Goal: Information Seeking & Learning: Learn about a topic

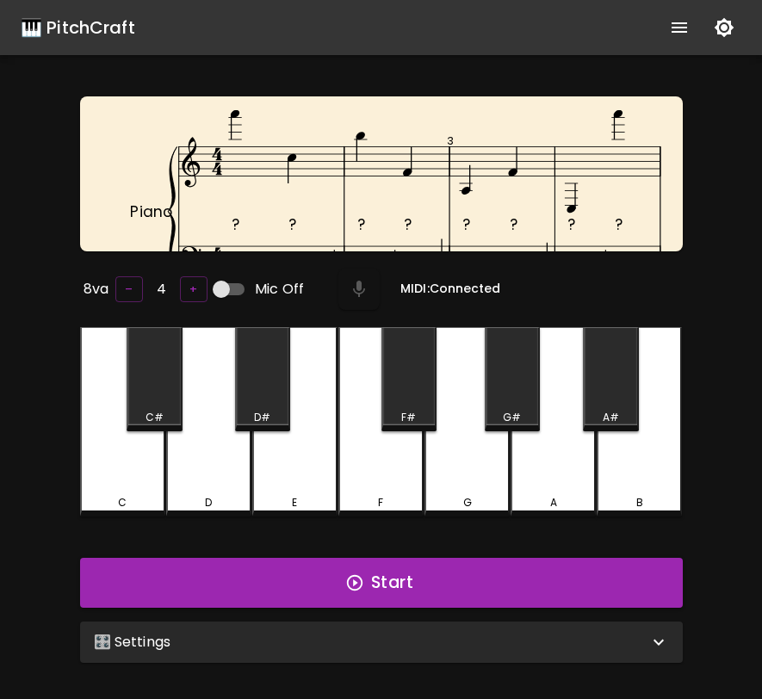
scroll to position [107, 0]
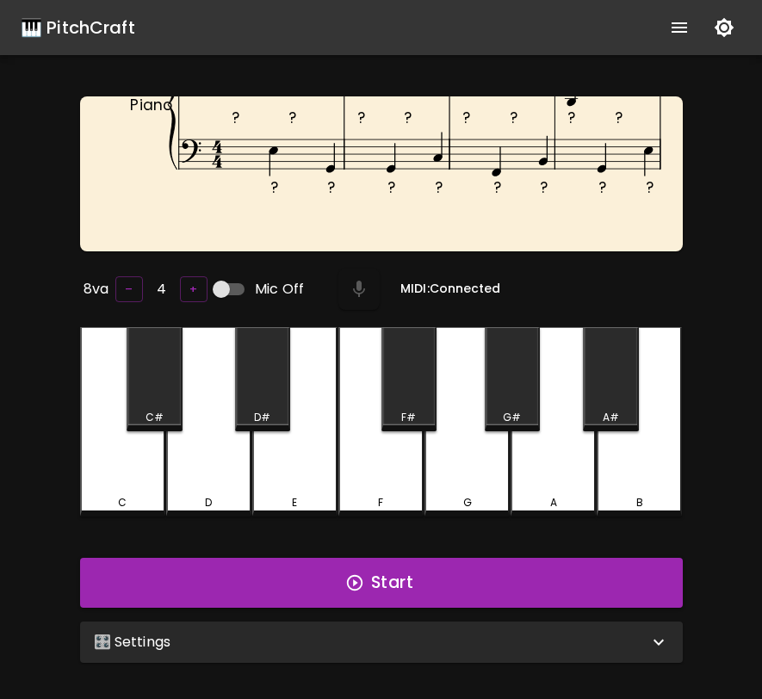
click at [471, 637] on div "🎛️ Settings" at bounding box center [371, 642] width 554 height 21
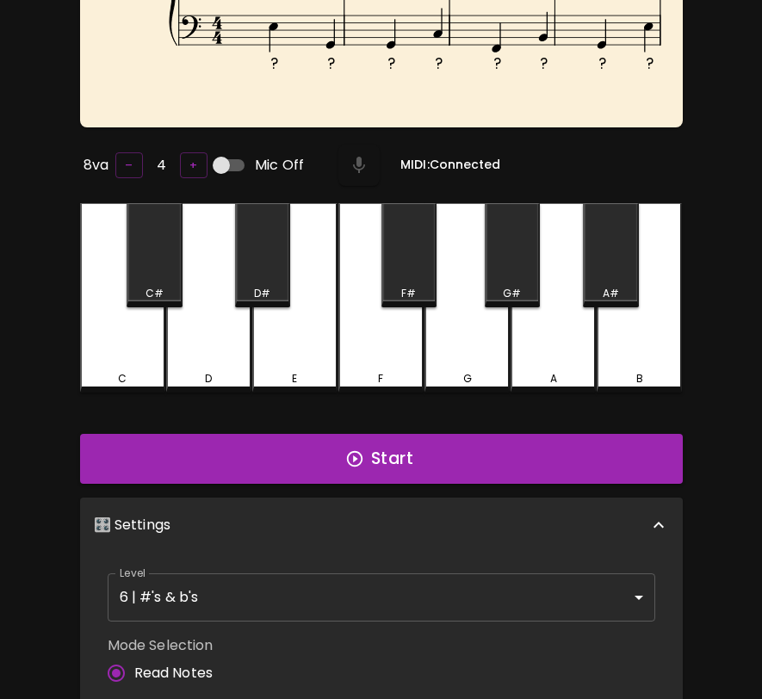
scroll to position [0, 0]
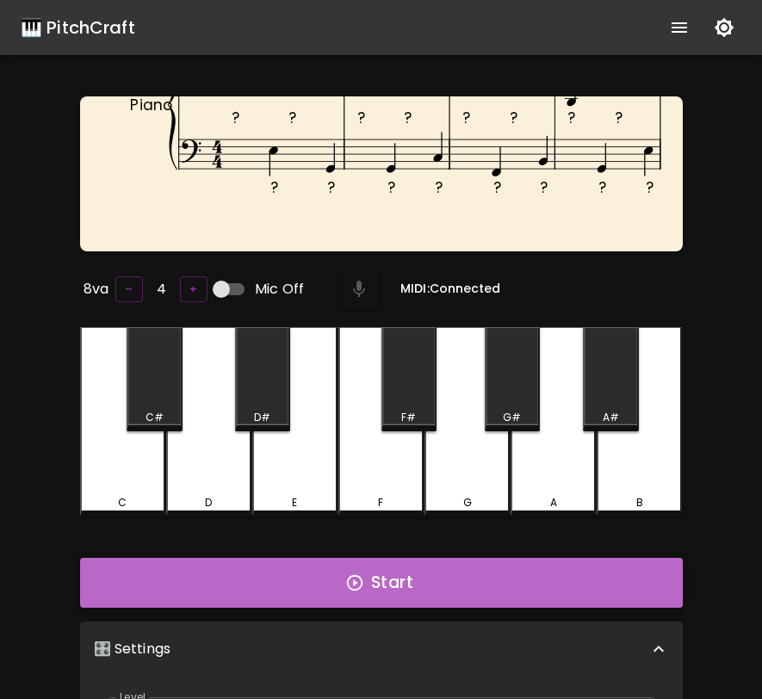
click at [472, 574] on button "Start" at bounding box center [381, 583] width 603 height 50
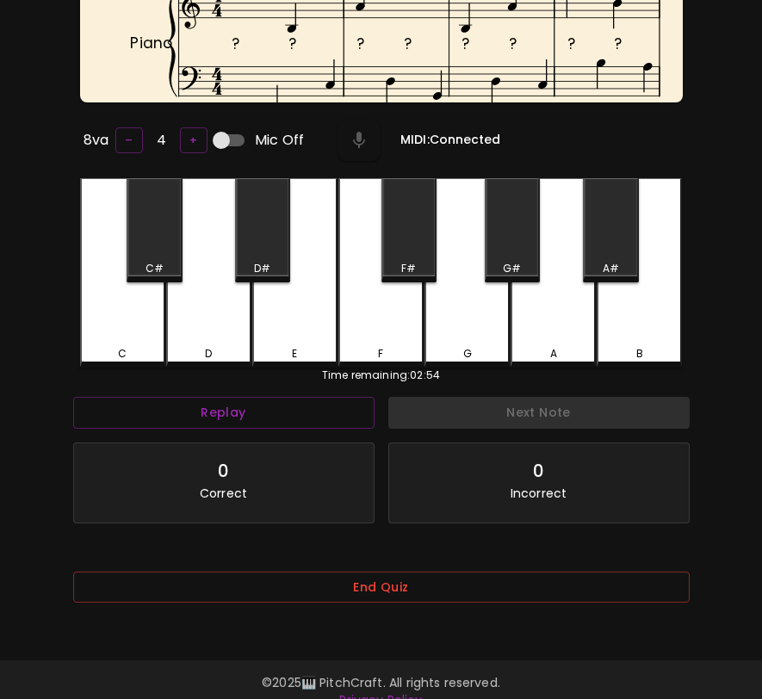
scroll to position [172, 0]
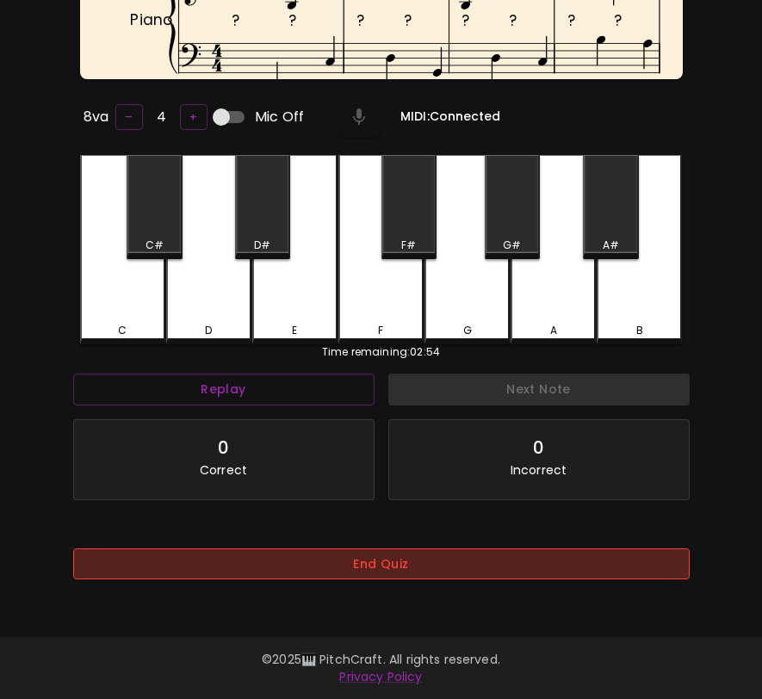
click at [563, 577] on button "End Quiz" at bounding box center [381, 564] width 616 height 32
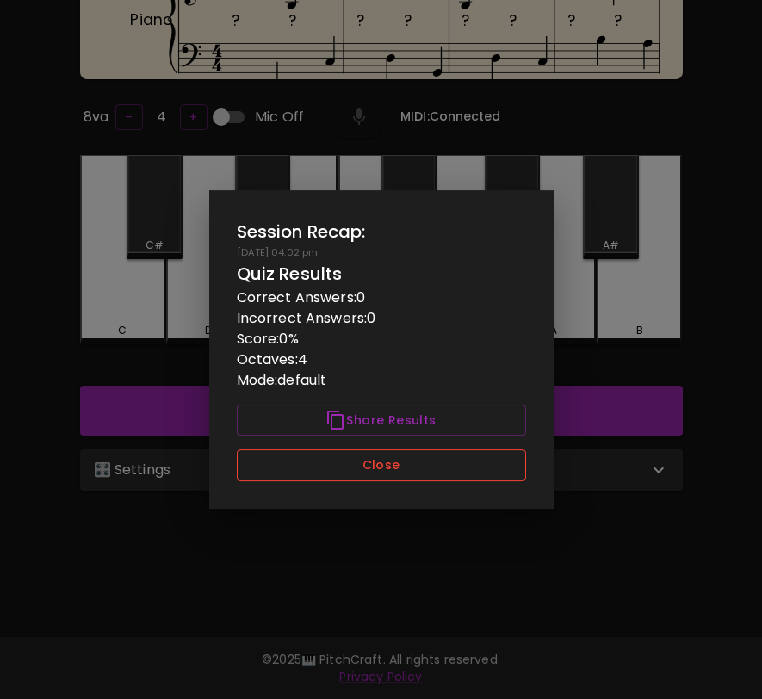
click at [500, 469] on button "Close" at bounding box center [381, 465] width 289 height 32
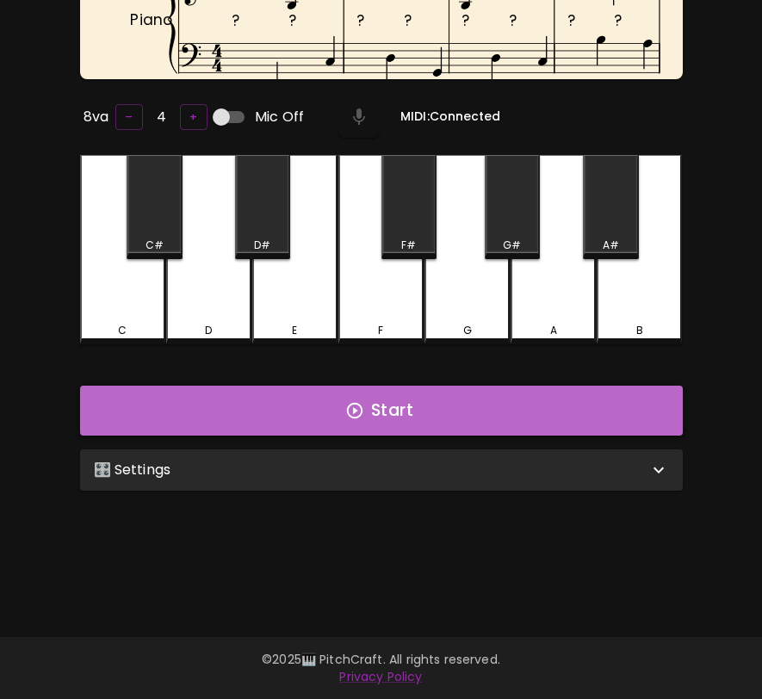
click at [523, 423] on button "Start" at bounding box center [381, 411] width 603 height 50
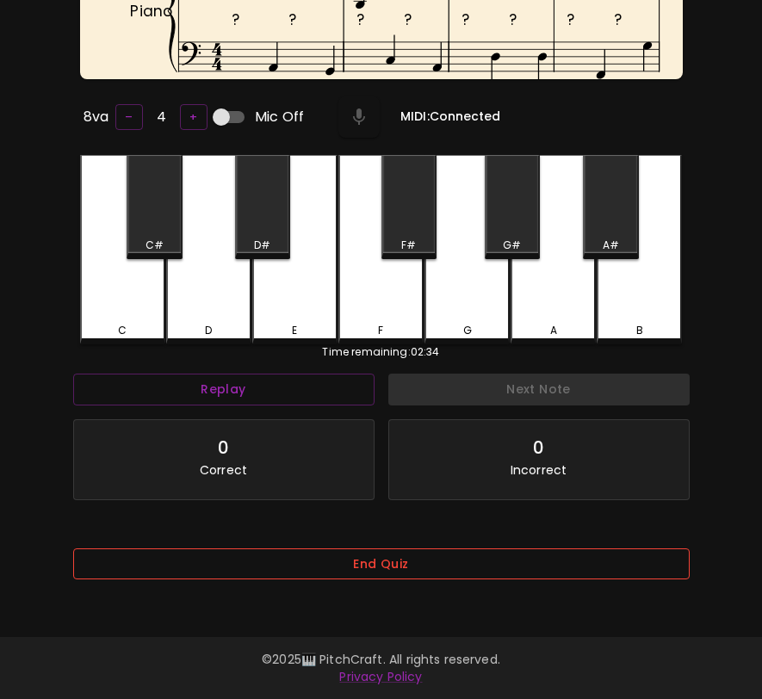
click at [560, 568] on button "End Quiz" at bounding box center [381, 564] width 616 height 32
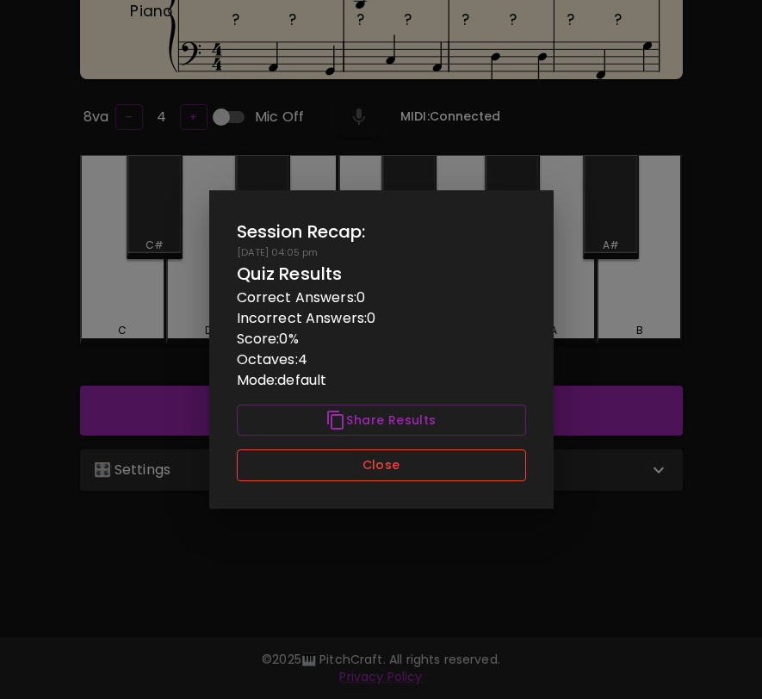
click at [507, 473] on button "Close" at bounding box center [381, 465] width 289 height 32
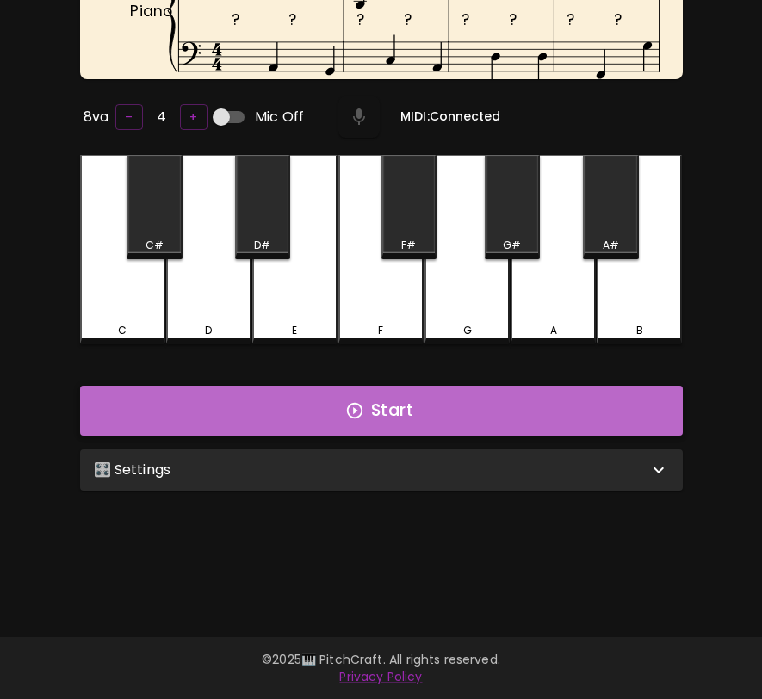
click at [525, 415] on button "Start" at bounding box center [381, 411] width 603 height 50
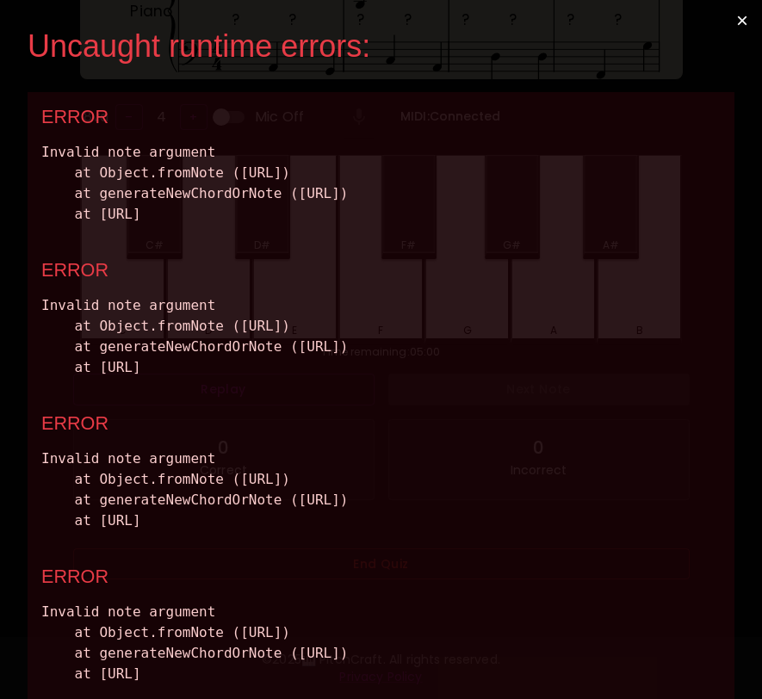
scroll to position [0, 0]
click at [741, 21] on button "×" at bounding box center [742, 20] width 40 height 41
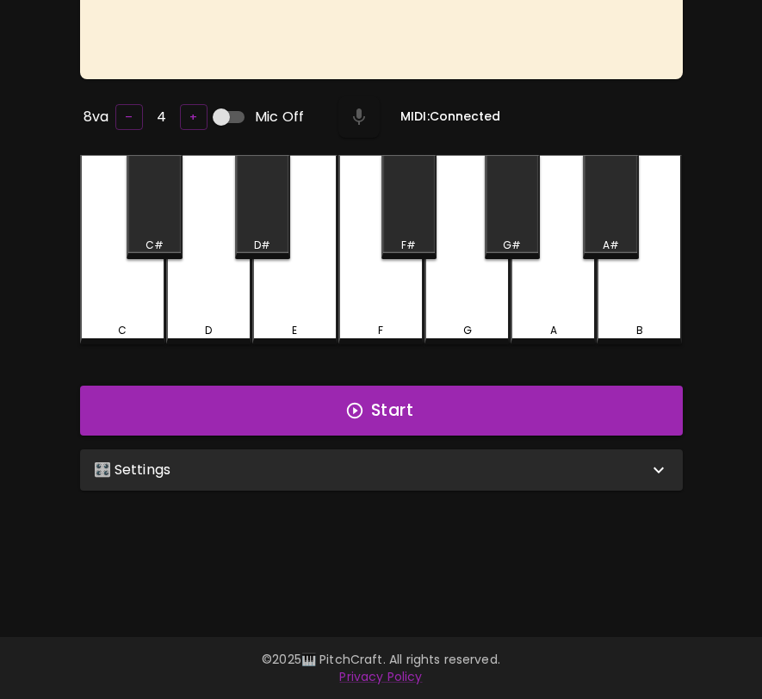
scroll to position [172, 0]
click at [489, 450] on div "🎛️ Settings" at bounding box center [381, 469] width 603 height 41
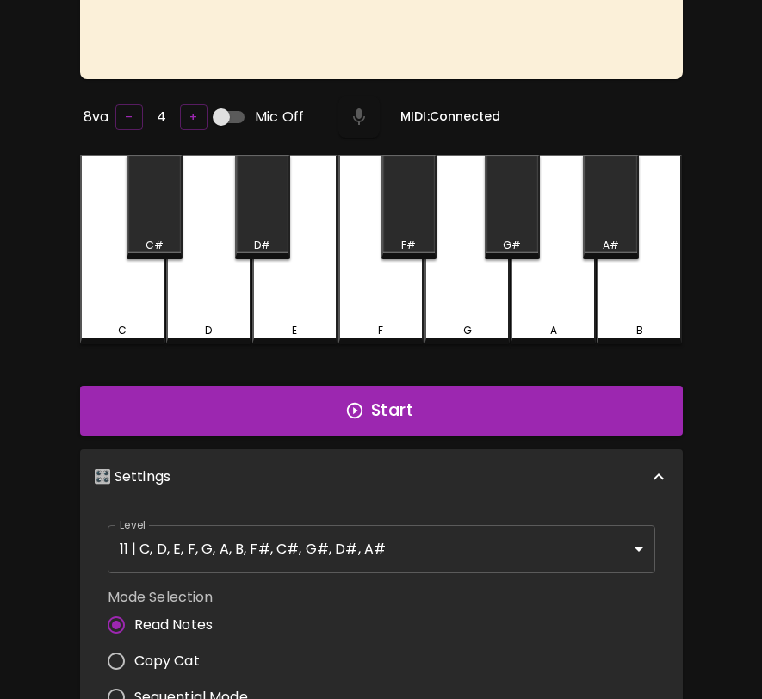
click at [454, 530] on body "🎹 PitchCraft About Badges Wizard Reading Pro Log Out 8va – 4 + Mic Off MIDI: Co…" at bounding box center [381, 449] width 762 height 1242
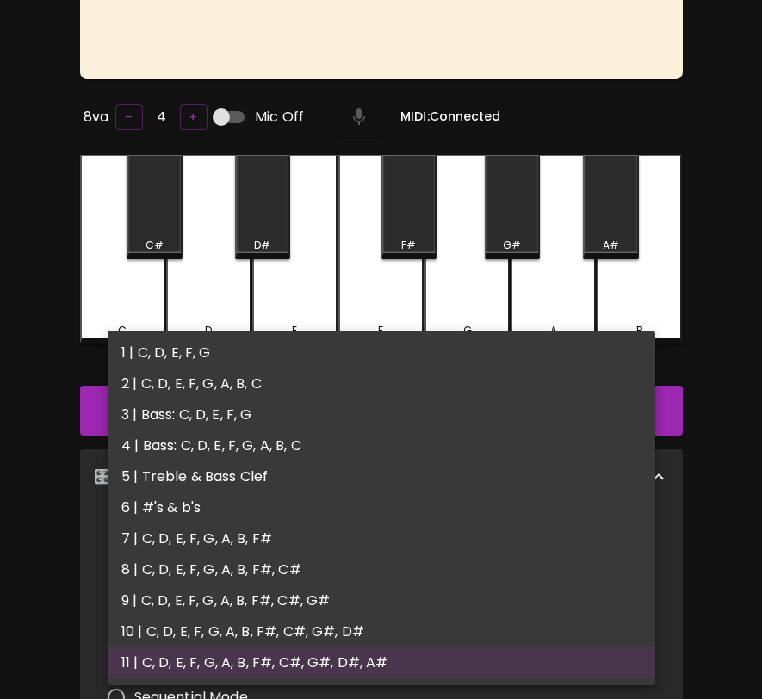
click at [448, 484] on li "5 | Treble & Bass Clef" at bounding box center [381, 476] width 547 height 31
type input "9"
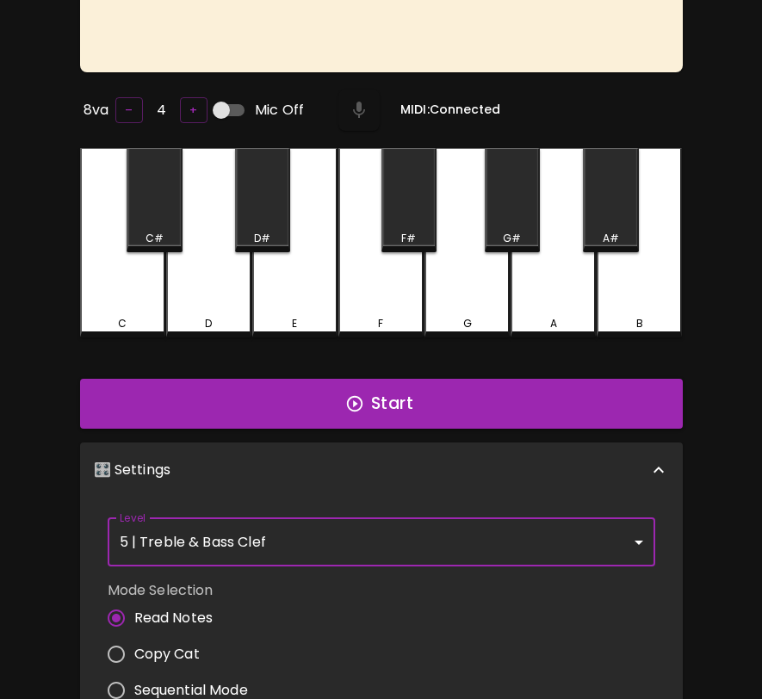
scroll to position [0, 0]
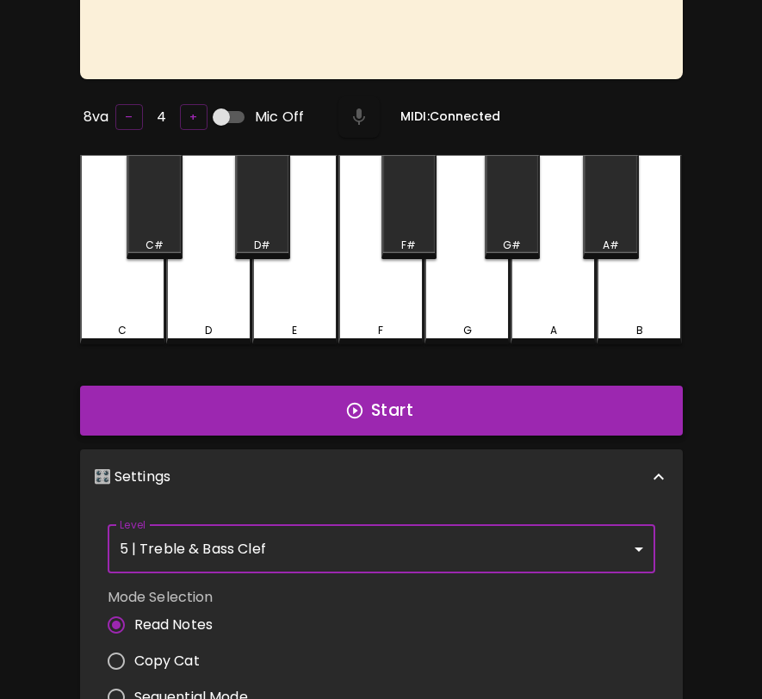
click at [442, 417] on button "Start" at bounding box center [381, 411] width 603 height 50
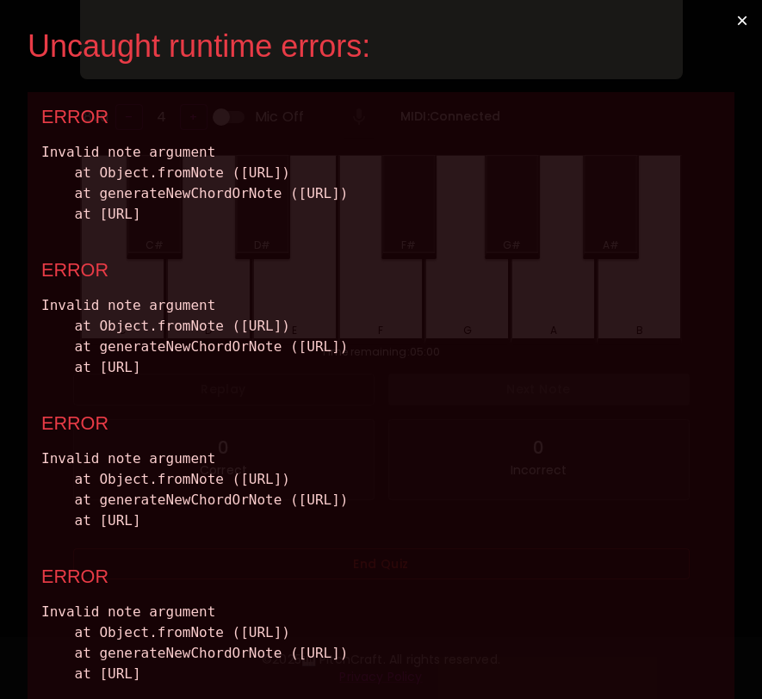
click at [743, 23] on button "×" at bounding box center [742, 20] width 40 height 41
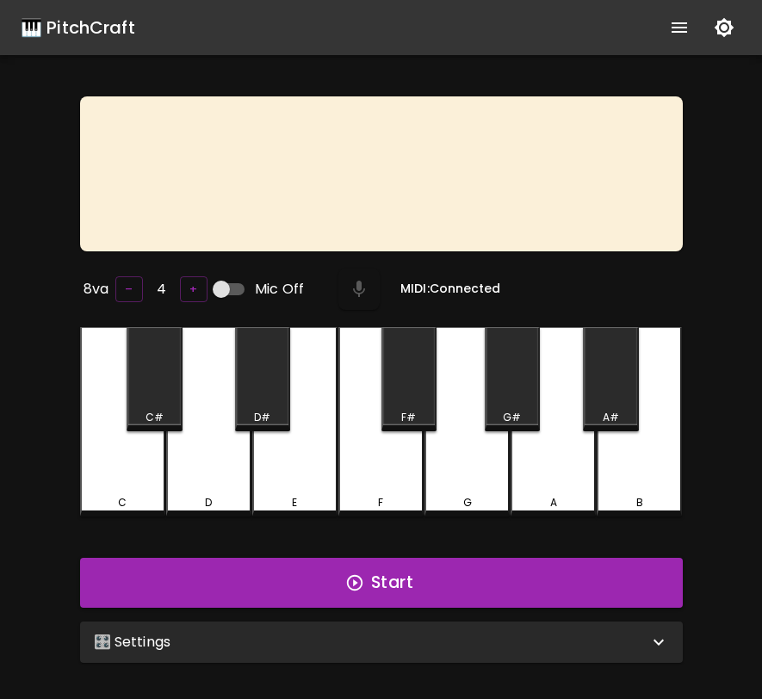
scroll to position [172, 0]
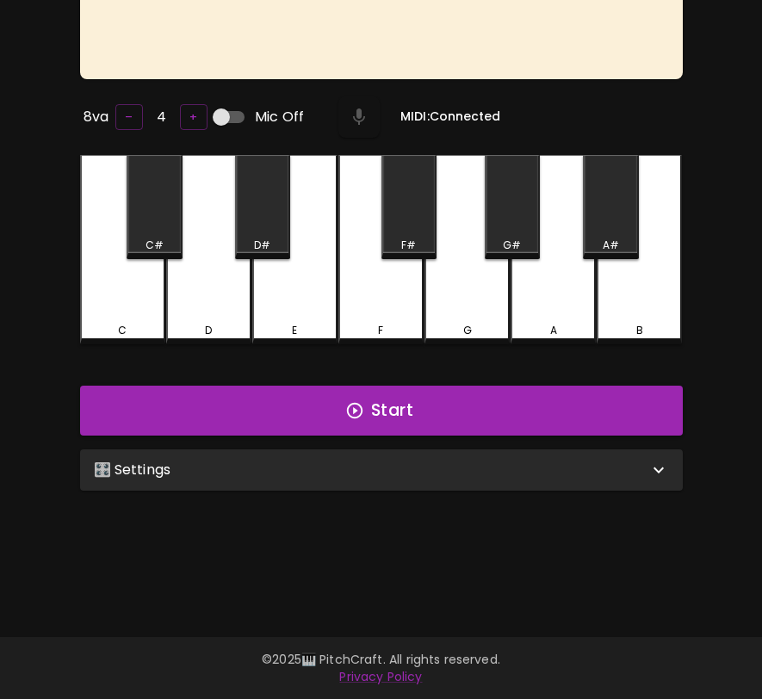
click at [337, 465] on div "🎛️ Settings" at bounding box center [371, 470] width 554 height 21
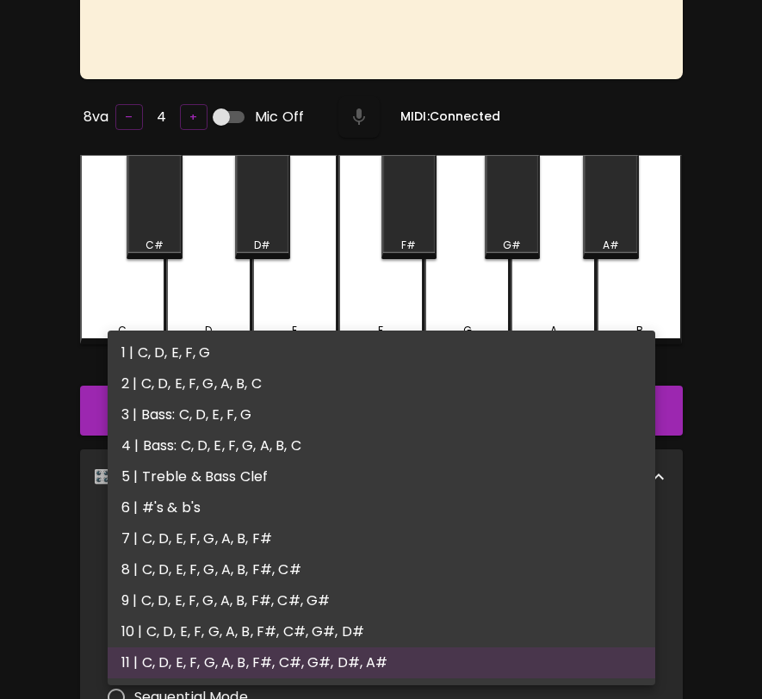
click at [325, 535] on body "🎹 PitchCraft About Badges Wizard Reading Pro Log Out 8va – 4 + Mic Off MIDI: Co…" at bounding box center [381, 449] width 762 height 1242
click at [332, 481] on li "5 | Treble & Bass Clef" at bounding box center [381, 476] width 547 height 31
type input "9"
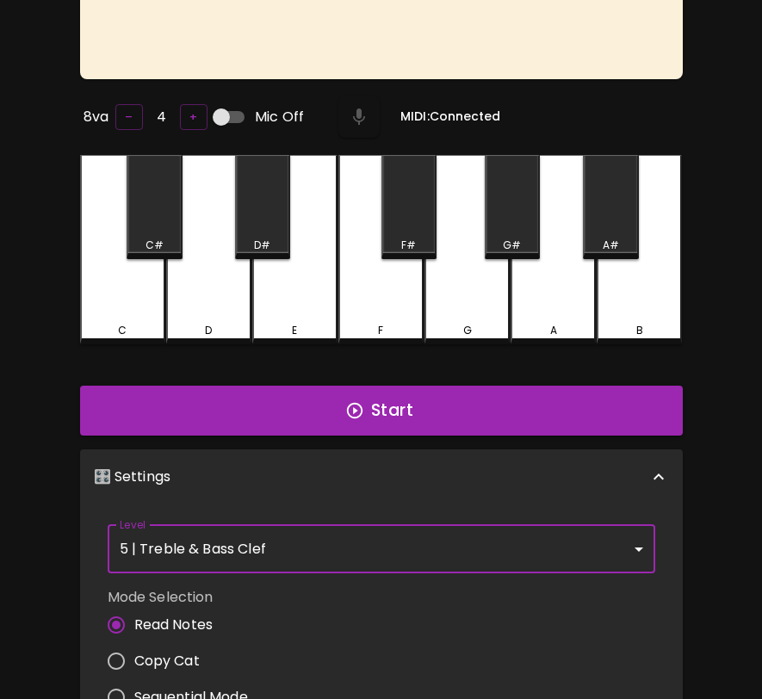
click at [718, 603] on div "8va – 4 + Mic Off MIDI: Connected C C# D D# E F F# G G# A A# B Start 🎛️ Setting…" at bounding box center [381, 459] width 762 height 1070
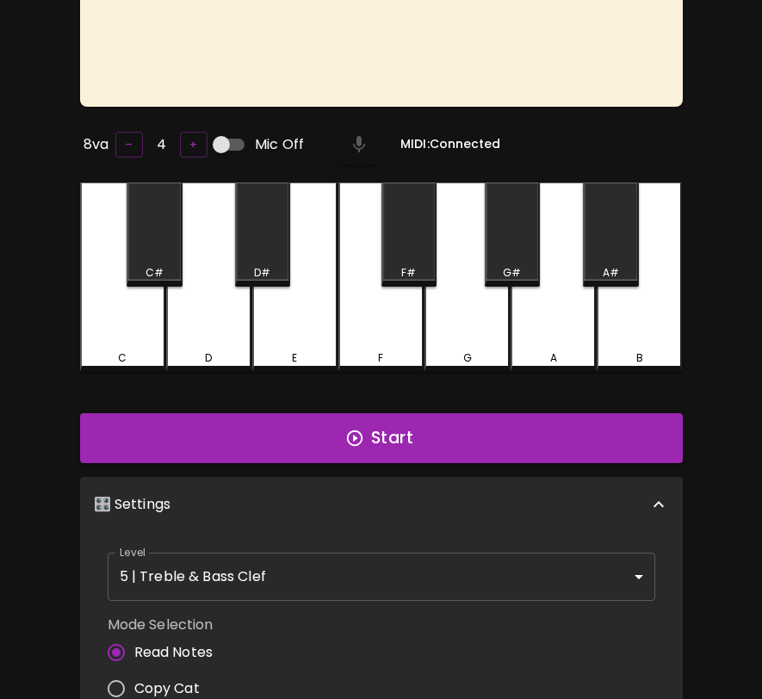
scroll to position [0, 0]
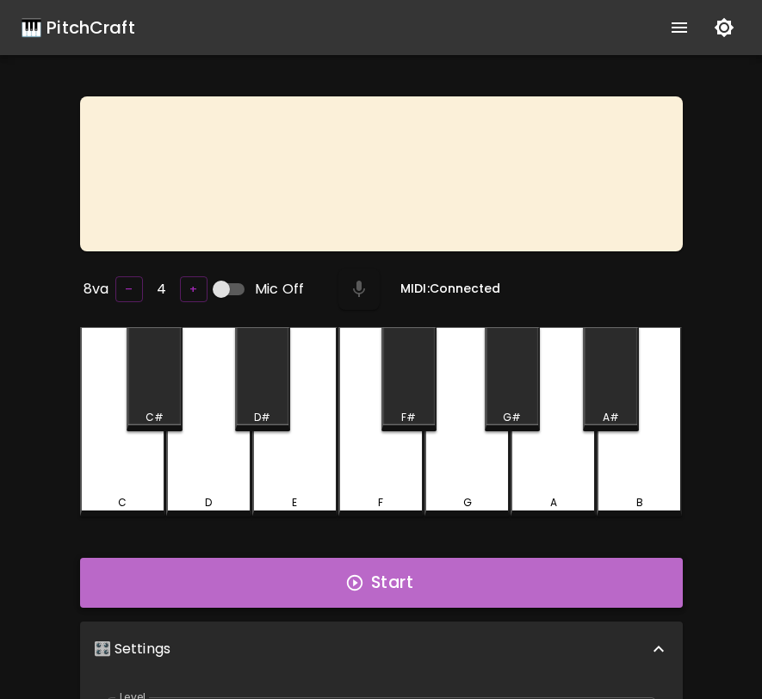
click at [433, 572] on button "Start" at bounding box center [381, 583] width 603 height 50
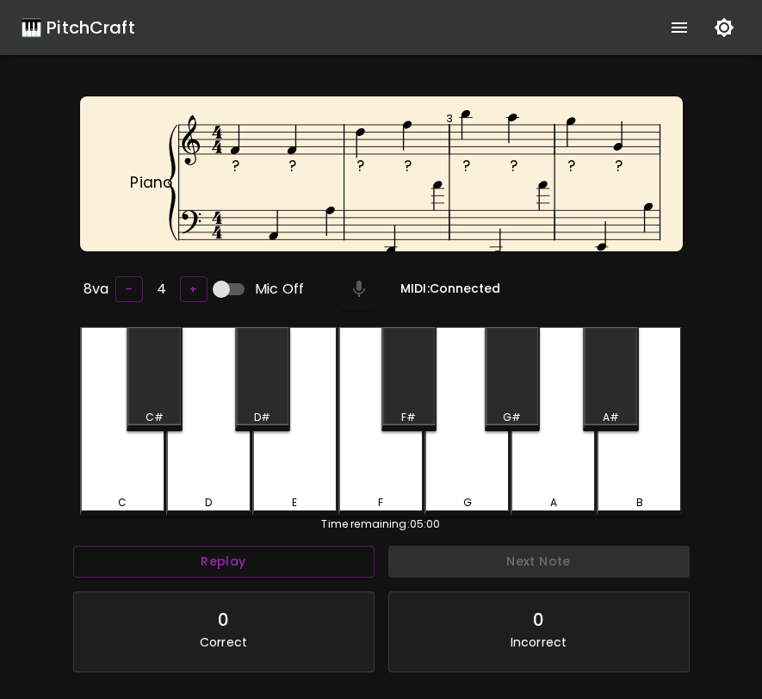
scroll to position [13, 0]
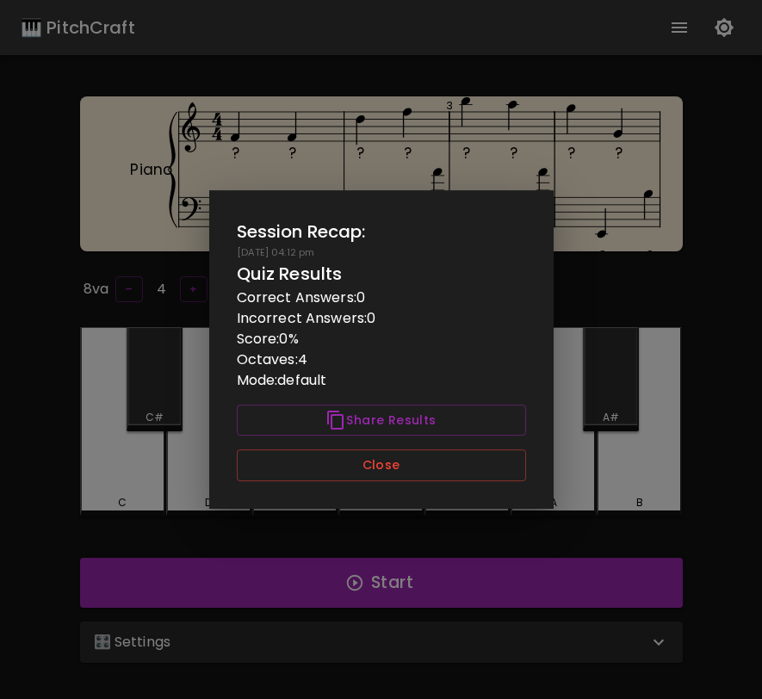
click at [432, 481] on div "Session Recap: 09/21/2025 - 04:12 pm Quiz Results Correct Answers: 0 Incorrect …" at bounding box center [381, 349] width 344 height 318
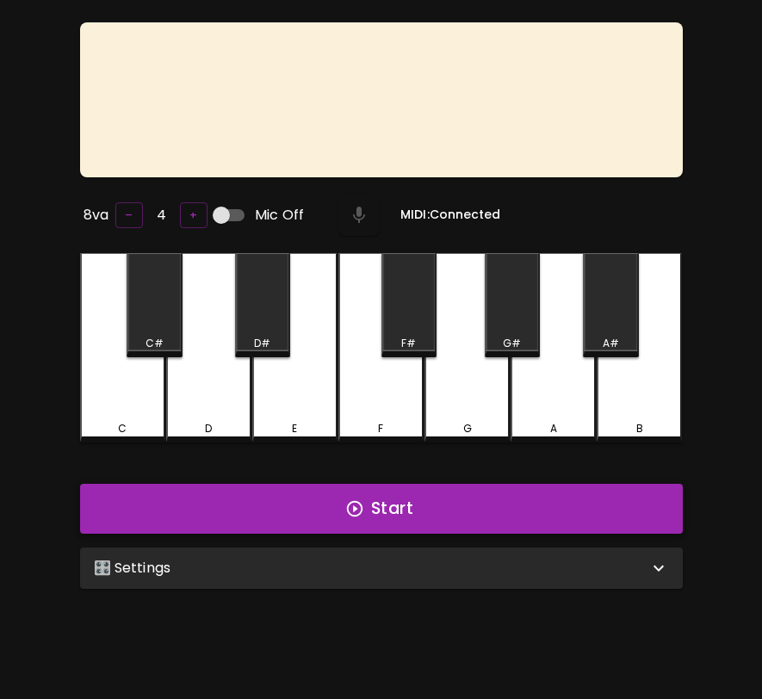
scroll to position [172, 0]
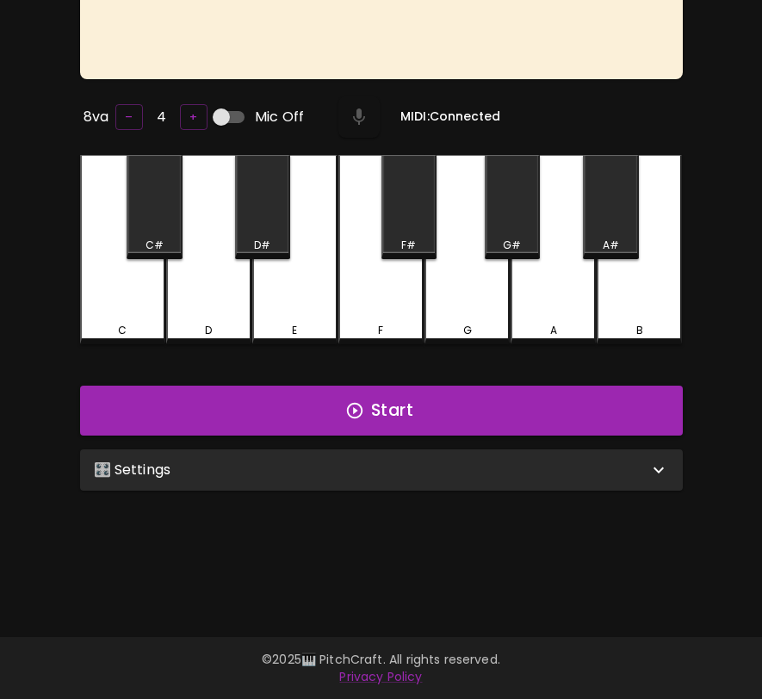
click at [430, 461] on div "🎛️ Settings" at bounding box center [371, 470] width 554 height 21
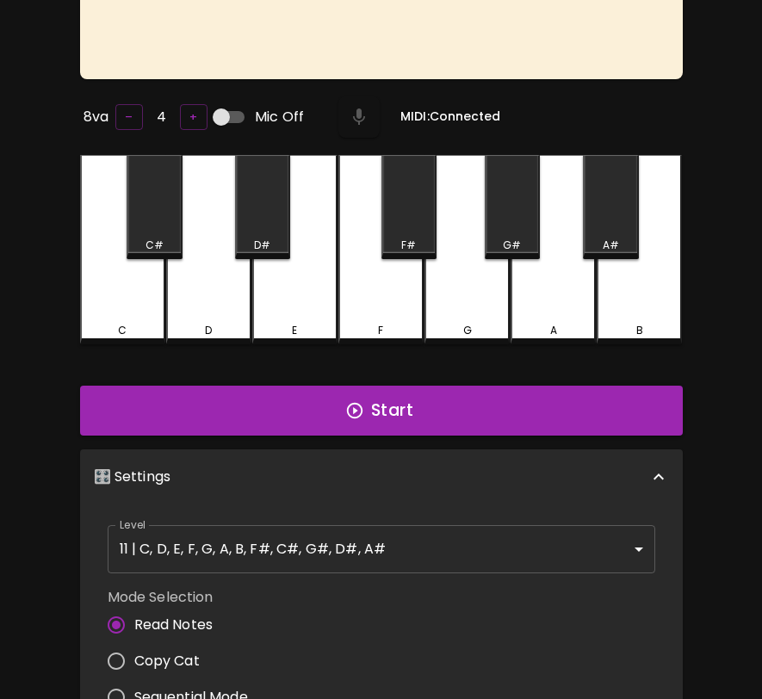
click at [364, 541] on body "🎹 PitchCraft About Badges Wizard Reading Pro Log Out 8va – 4 + Mic Off MIDI: Co…" at bounding box center [381, 449] width 762 height 1242
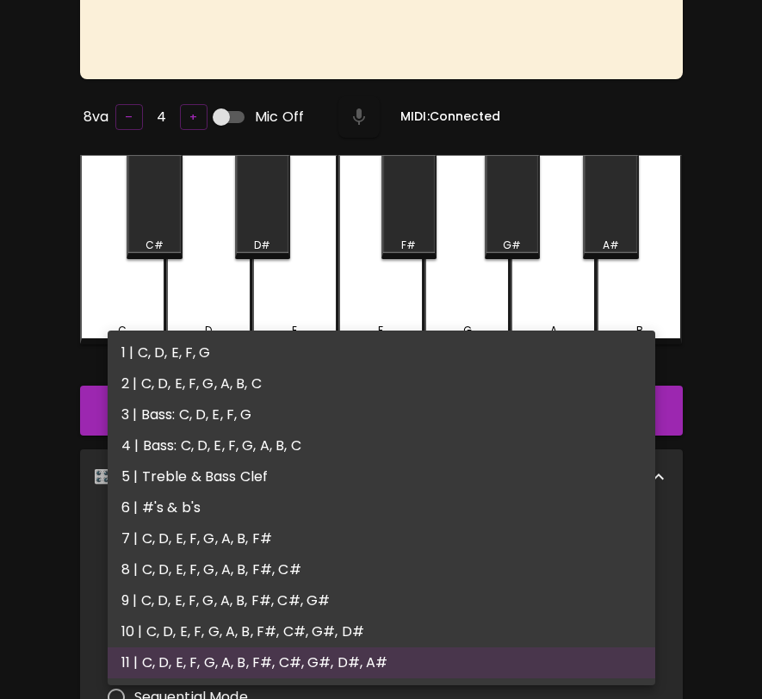
click at [355, 471] on li "5 | Treble & Bass Clef" at bounding box center [381, 476] width 547 height 31
type input "9"
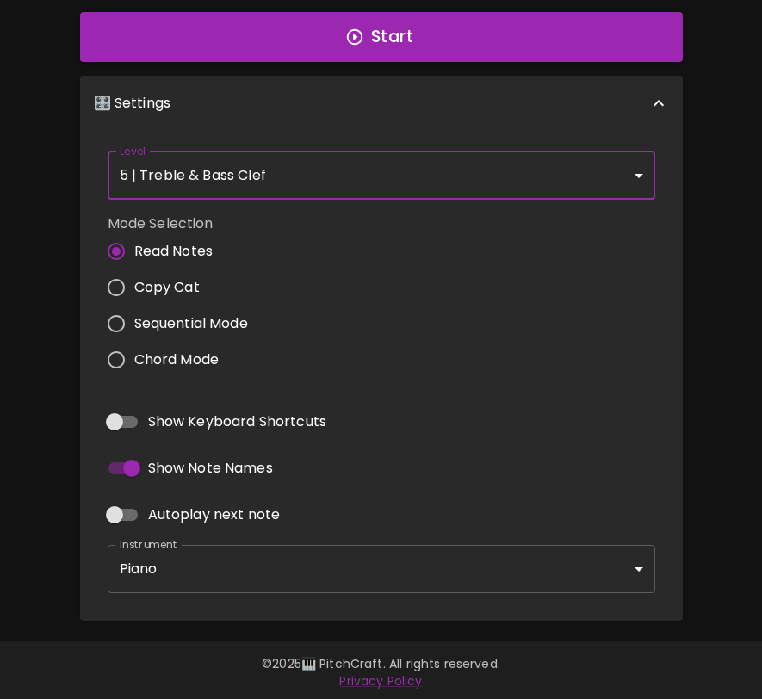
scroll to position [0, 0]
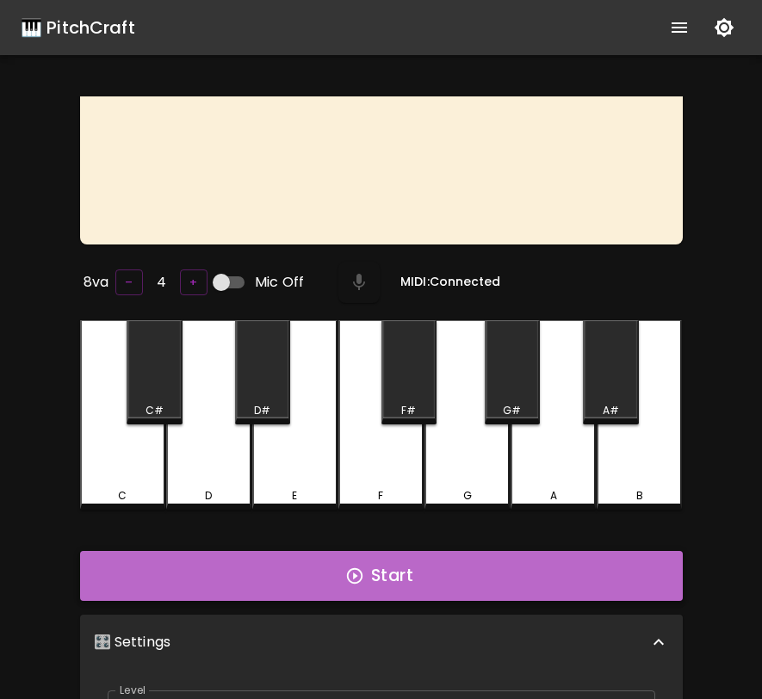
click at [356, 576] on icon "button" at bounding box center [354, 575] width 19 height 19
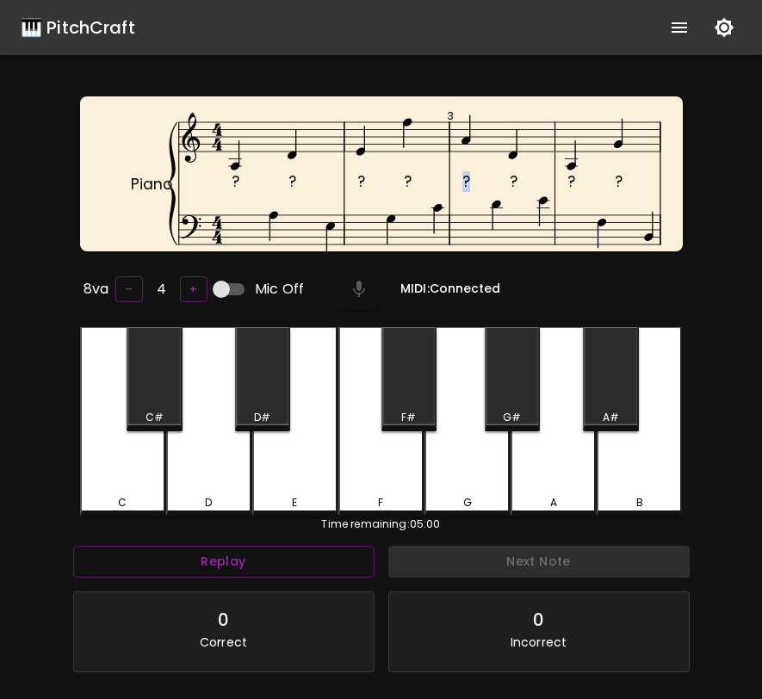
drag, startPoint x: 503, startPoint y: 201, endPoint x: 509, endPoint y: 136, distance: 65.7
click at [509, 136] on icon "? ? ? ? ? ? ? ? ? ? ? ? ? ? ? ? Piano 3" at bounding box center [395, 207] width 603 height 194
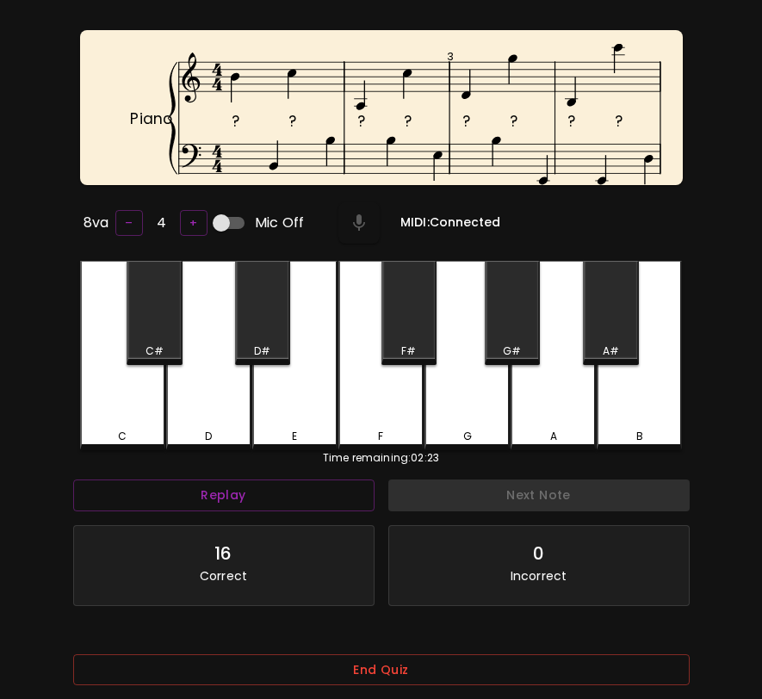
scroll to position [172, 0]
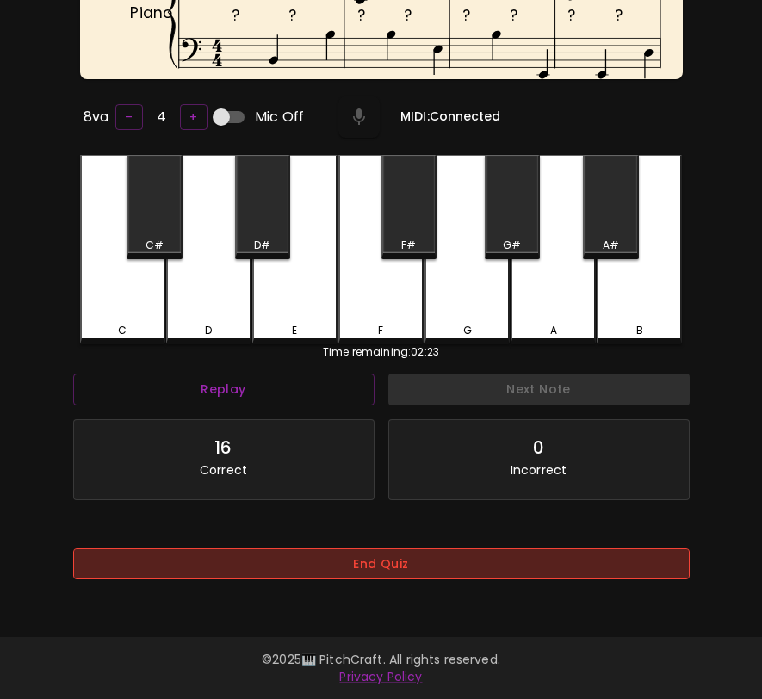
click at [638, 564] on button "End Quiz" at bounding box center [381, 564] width 616 height 32
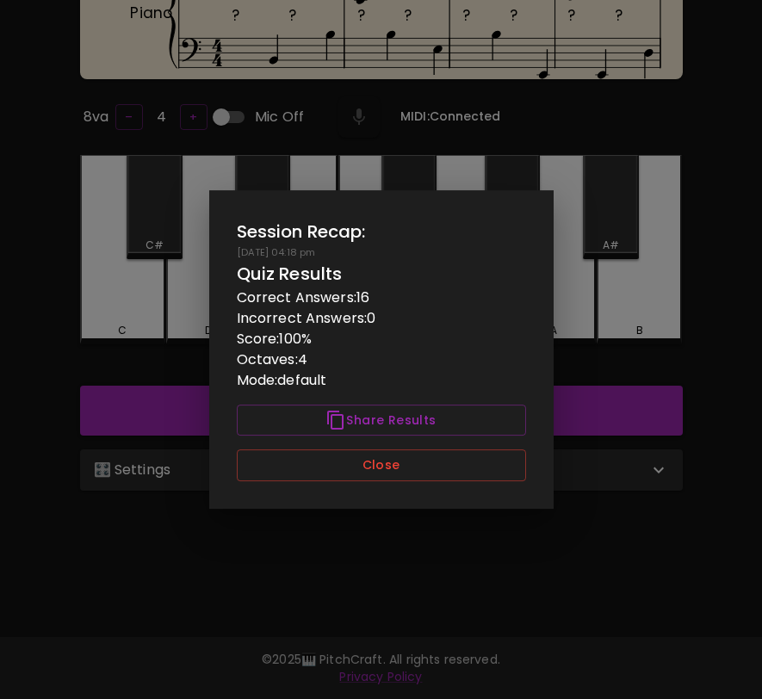
click at [486, 482] on div "Session Recap: [DATE] 04:18 pm Quiz Results Correct Answers: 16 Incorrect Answe…" at bounding box center [381, 349] width 344 height 318
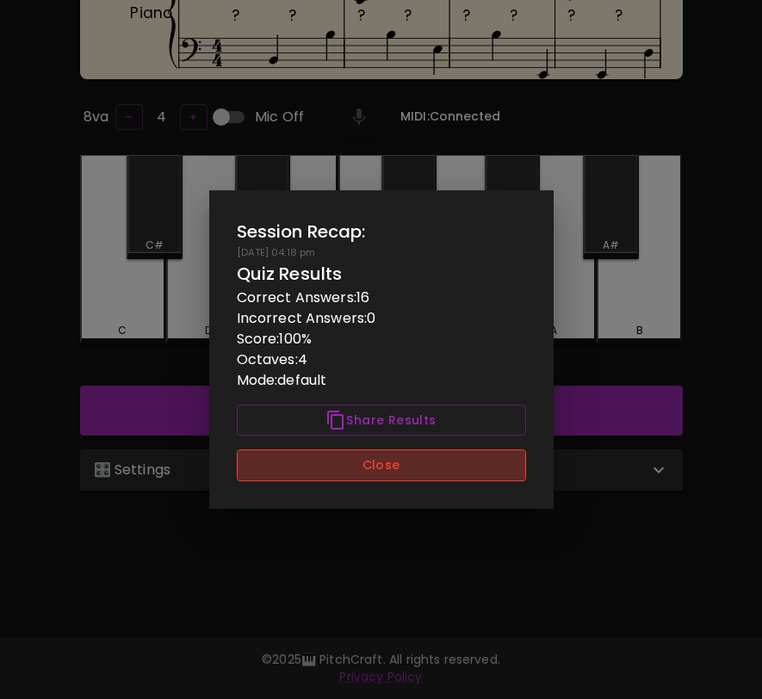
click at [486, 470] on button "Close" at bounding box center [381, 465] width 289 height 32
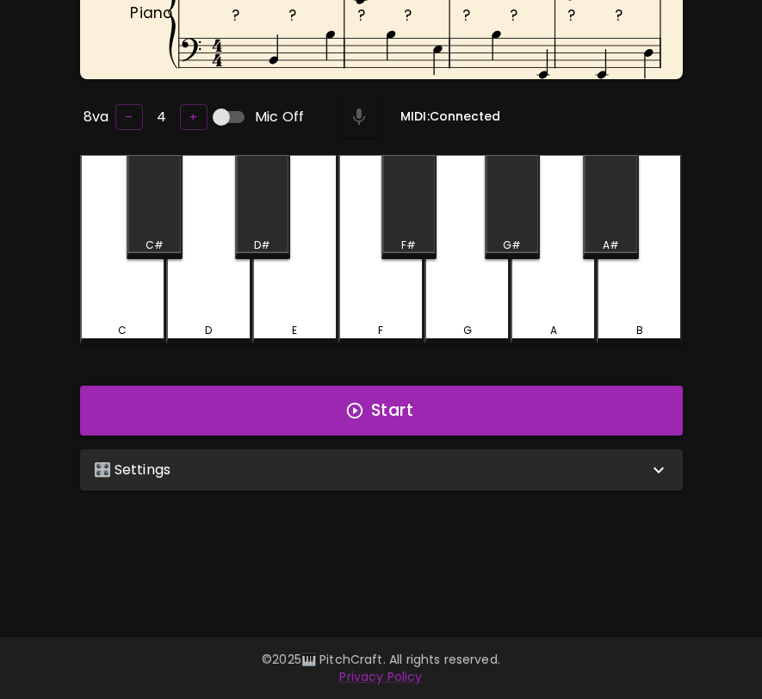
click at [486, 470] on div "🎛️ Settings" at bounding box center [371, 470] width 554 height 21
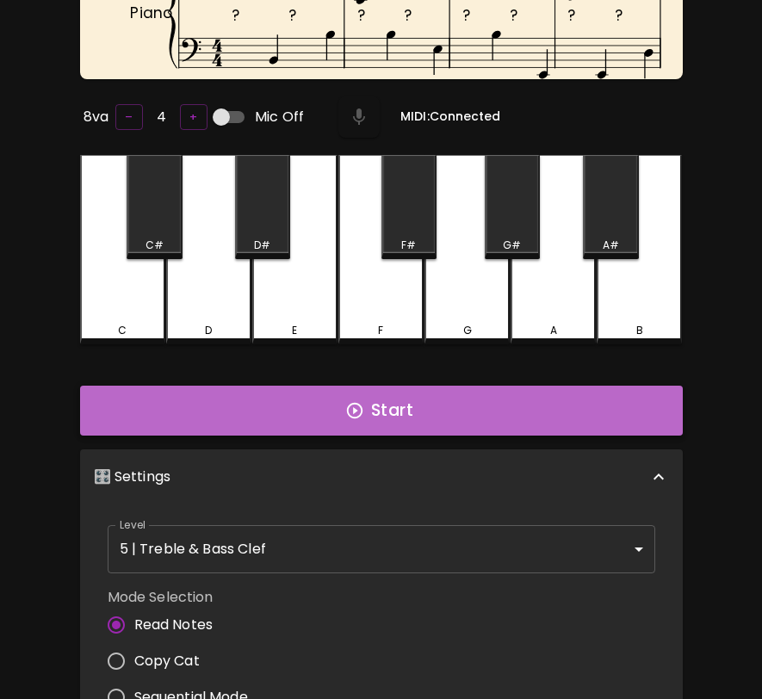
click at [462, 408] on button "Start" at bounding box center [381, 411] width 603 height 50
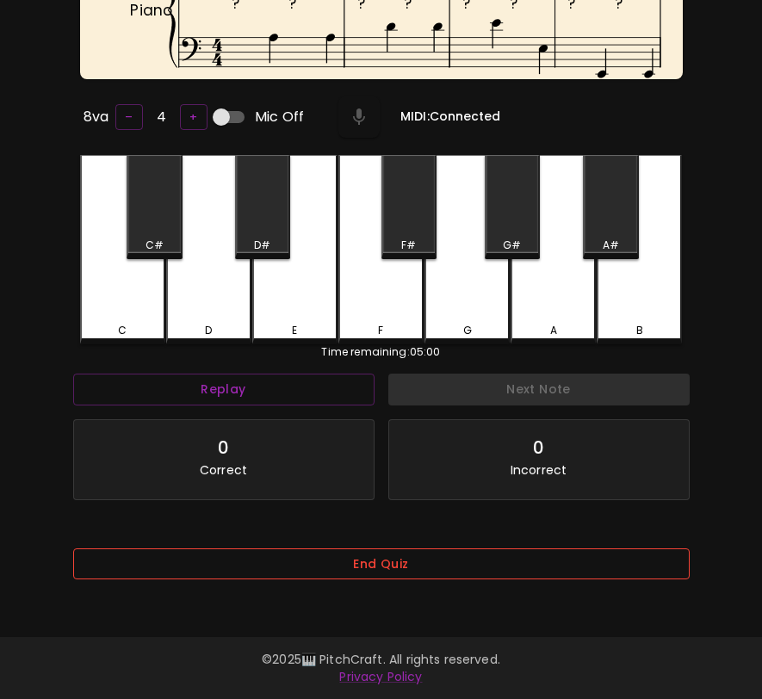
click at [597, 569] on button "End Quiz" at bounding box center [381, 564] width 616 height 32
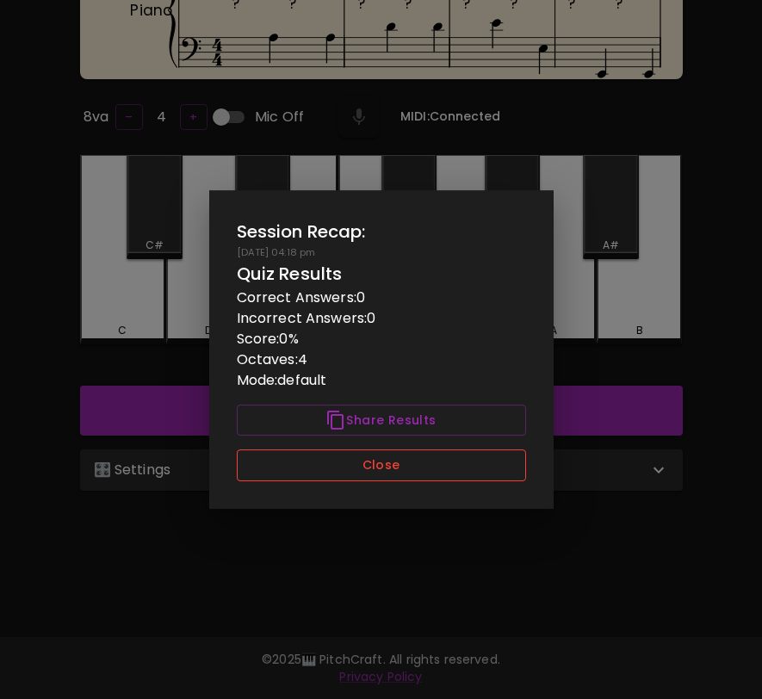
click at [486, 461] on button "Close" at bounding box center [381, 465] width 289 height 32
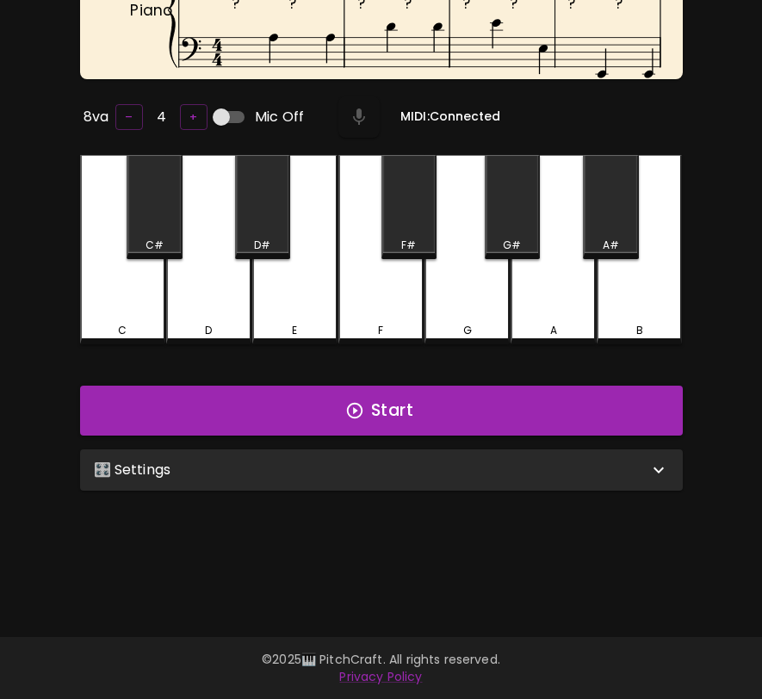
click at [486, 472] on div "🎛️ Settings" at bounding box center [371, 470] width 554 height 21
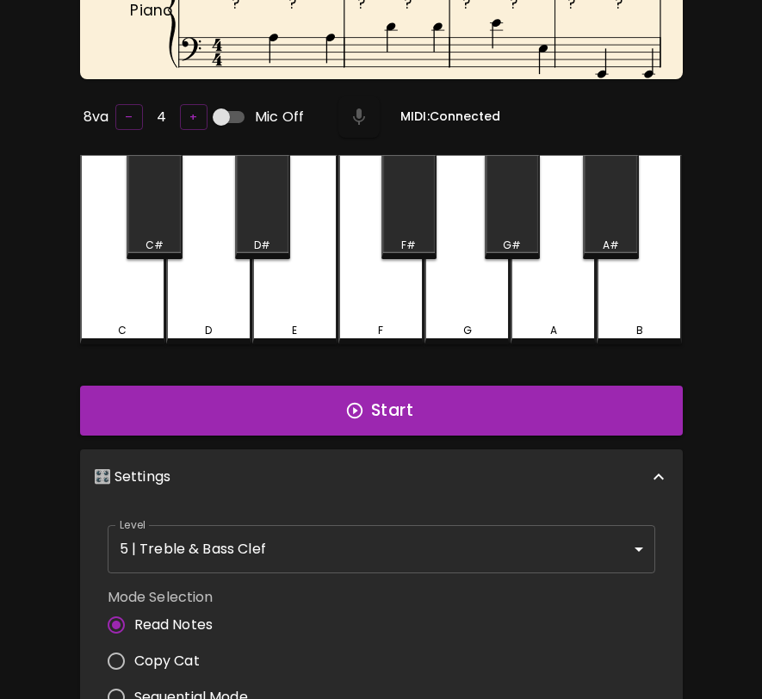
click at [458, 540] on body "🎹 PitchCraft About Badges Wizard Reading Pro Log Out ? ? ? ? ? ? ? ? ? ? ? ? ? …" at bounding box center [381, 449] width 762 height 1242
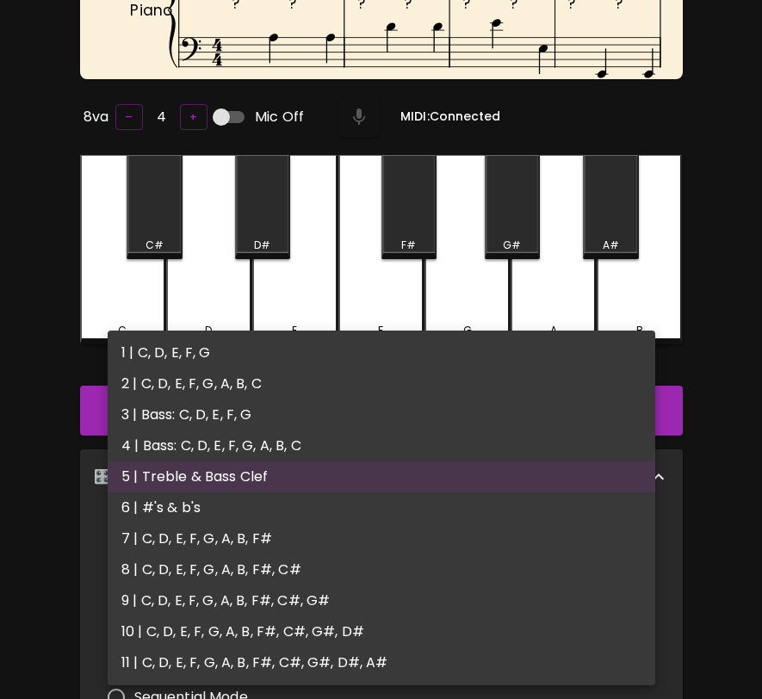
click at [502, 355] on li "1 | C, D, E, F, G" at bounding box center [381, 352] width 547 height 31
type input "1"
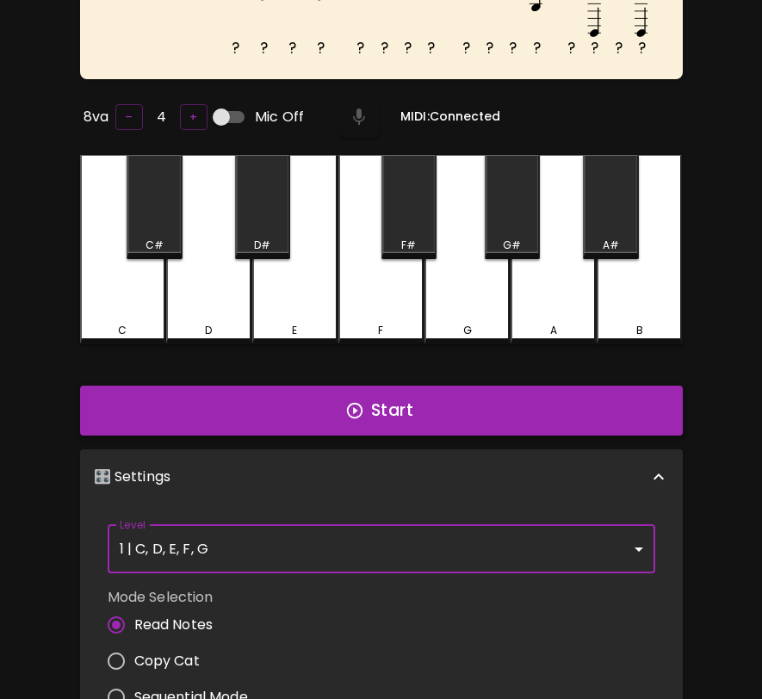
click at [470, 424] on button "Start" at bounding box center [381, 411] width 603 height 50
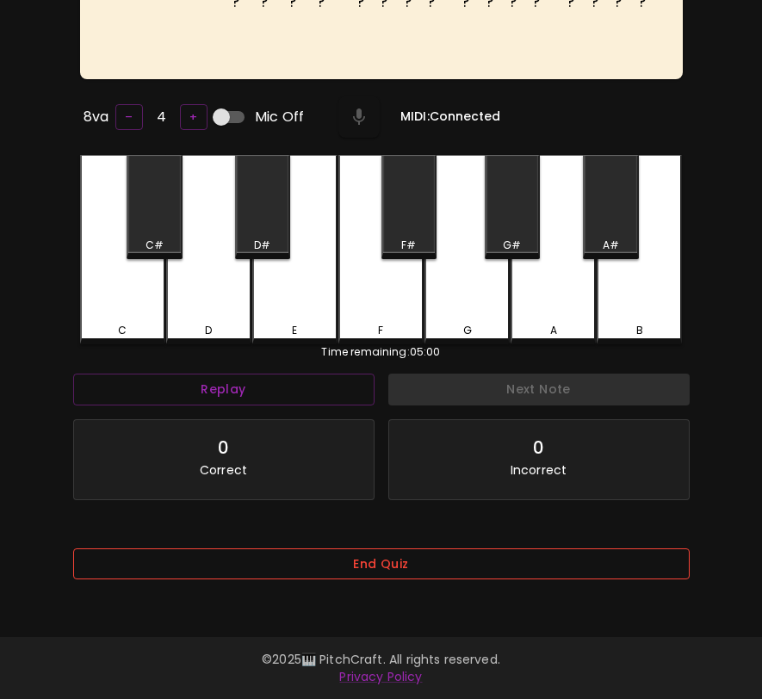
click at [571, 562] on button "End Quiz" at bounding box center [381, 564] width 616 height 32
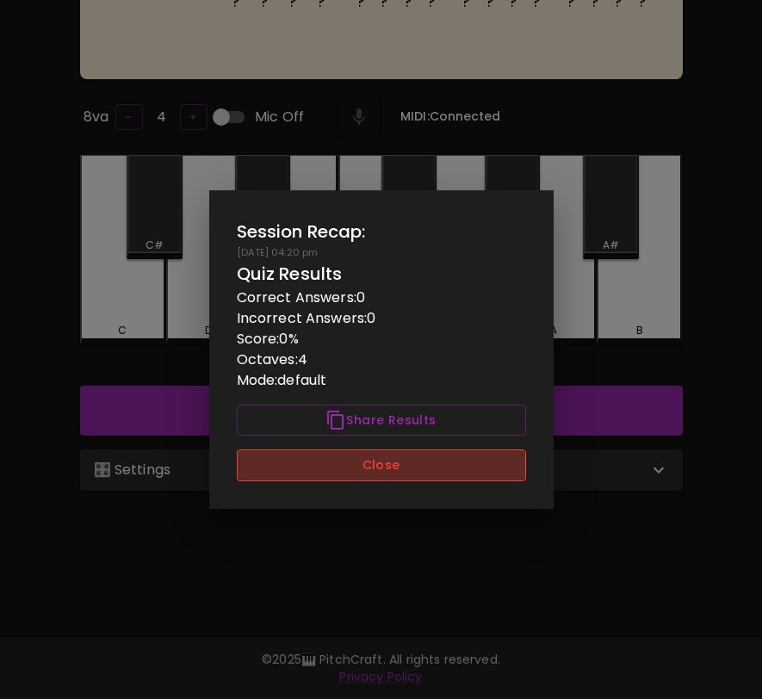
click at [406, 468] on button "Close" at bounding box center [381, 465] width 289 height 32
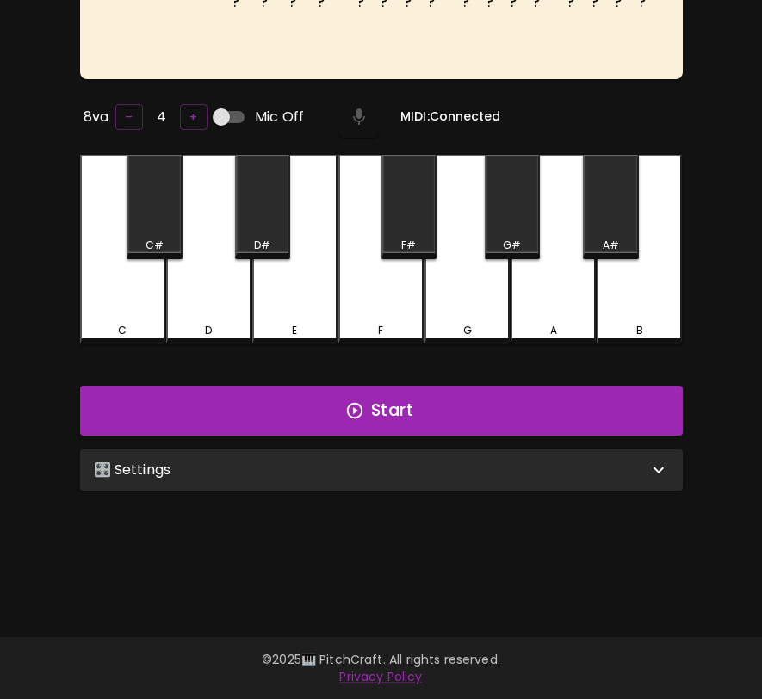
click at [398, 477] on div "🎛️ Settings" at bounding box center [381, 469] width 603 height 41
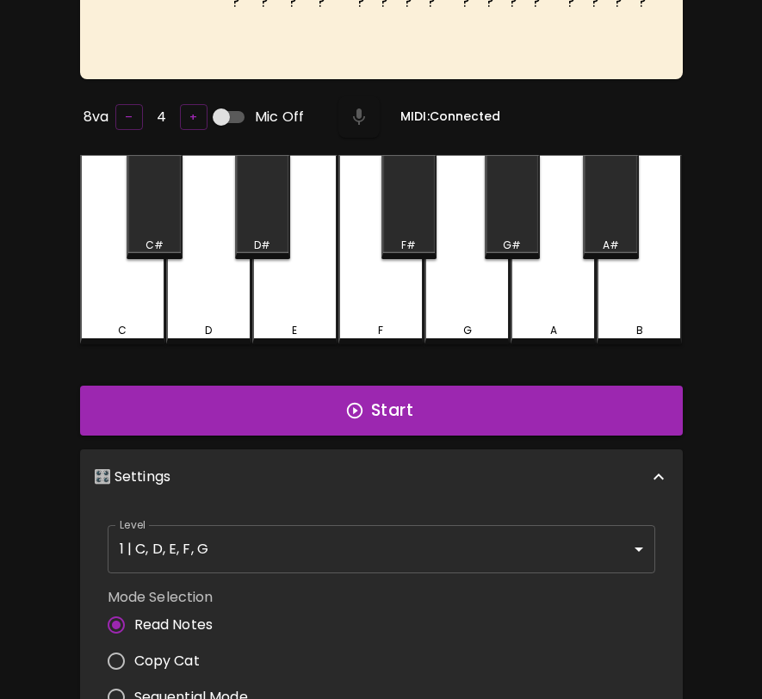
click at [357, 559] on body "🎹 PitchCraft About Badges Wizard Reading Pro Log Out ? ? ? ? ? ? ? ? ? ? ? ? ? …" at bounding box center [381, 449] width 762 height 1242
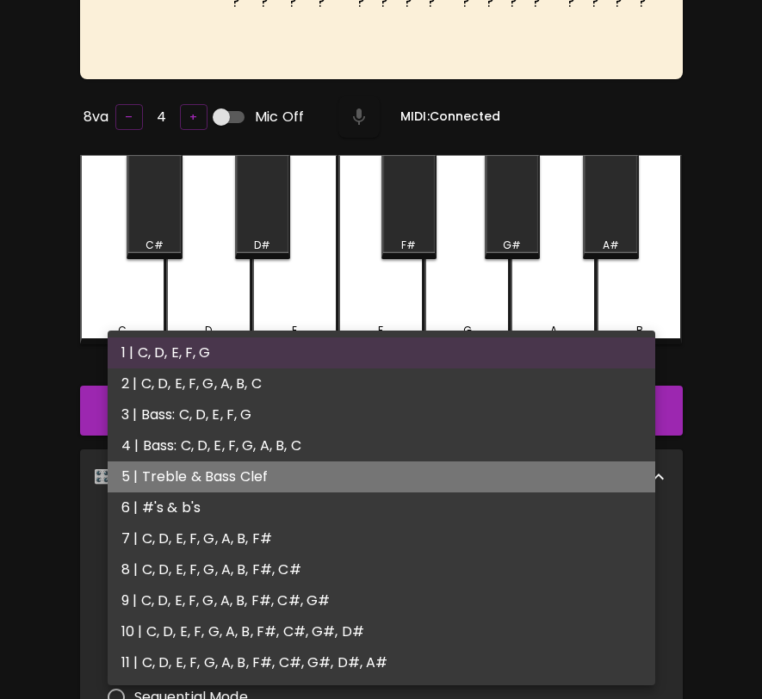
click at [362, 469] on li "5 | Treble & Bass Clef" at bounding box center [381, 476] width 547 height 31
type input "9"
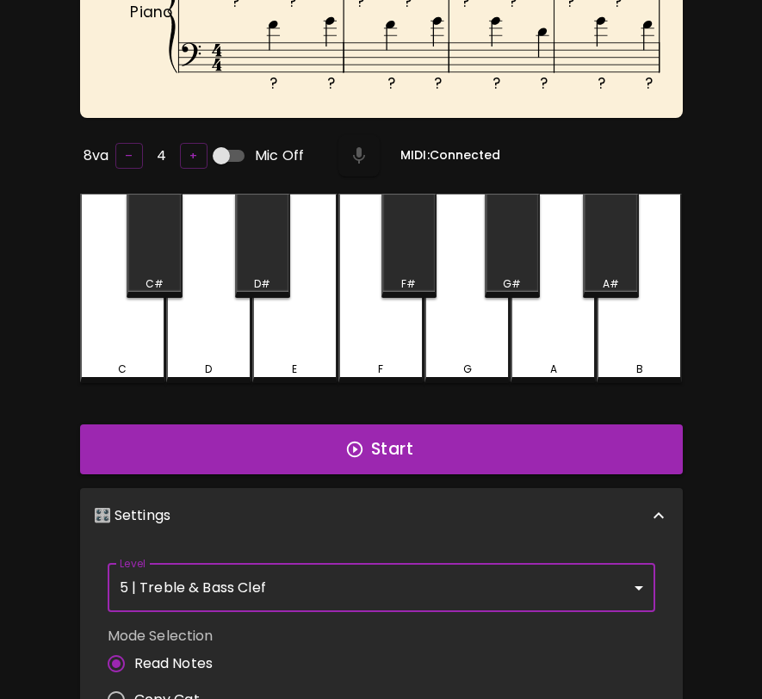
scroll to position [0, 0]
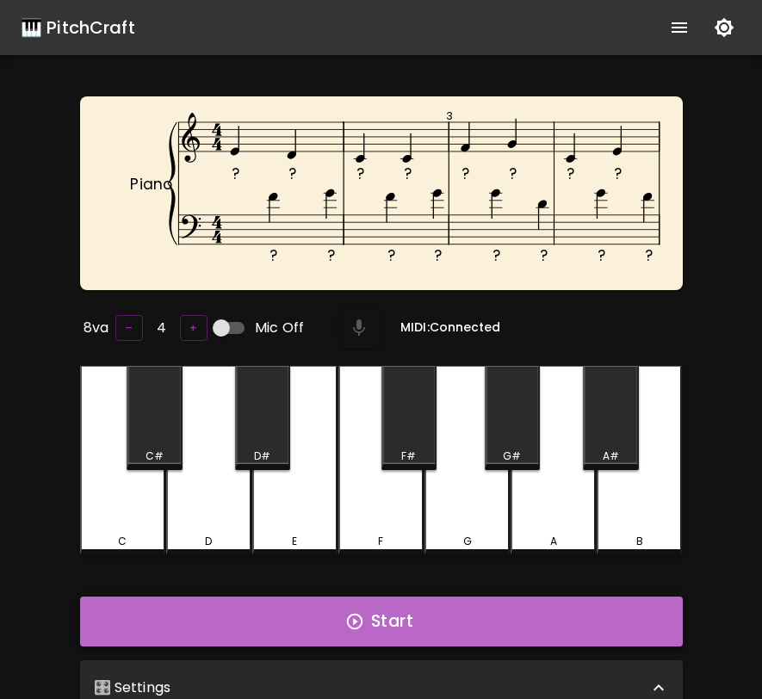
click at [550, 609] on button "Start" at bounding box center [381, 622] width 603 height 50
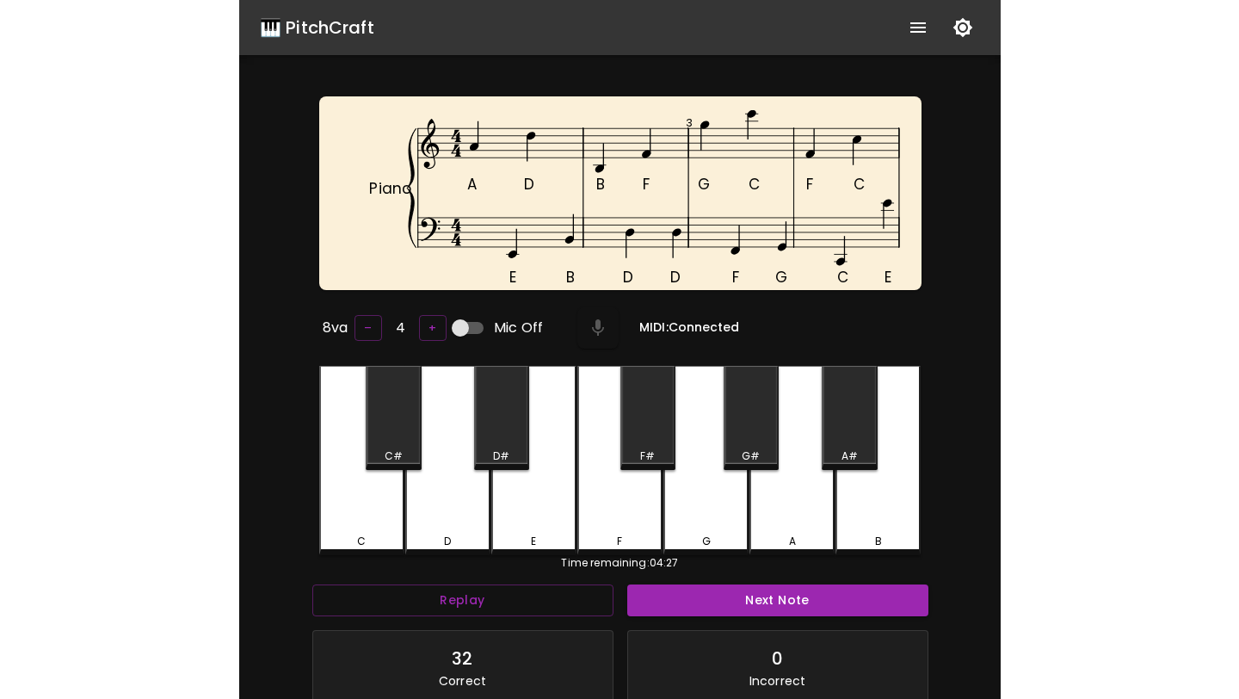
scroll to position [7, 0]
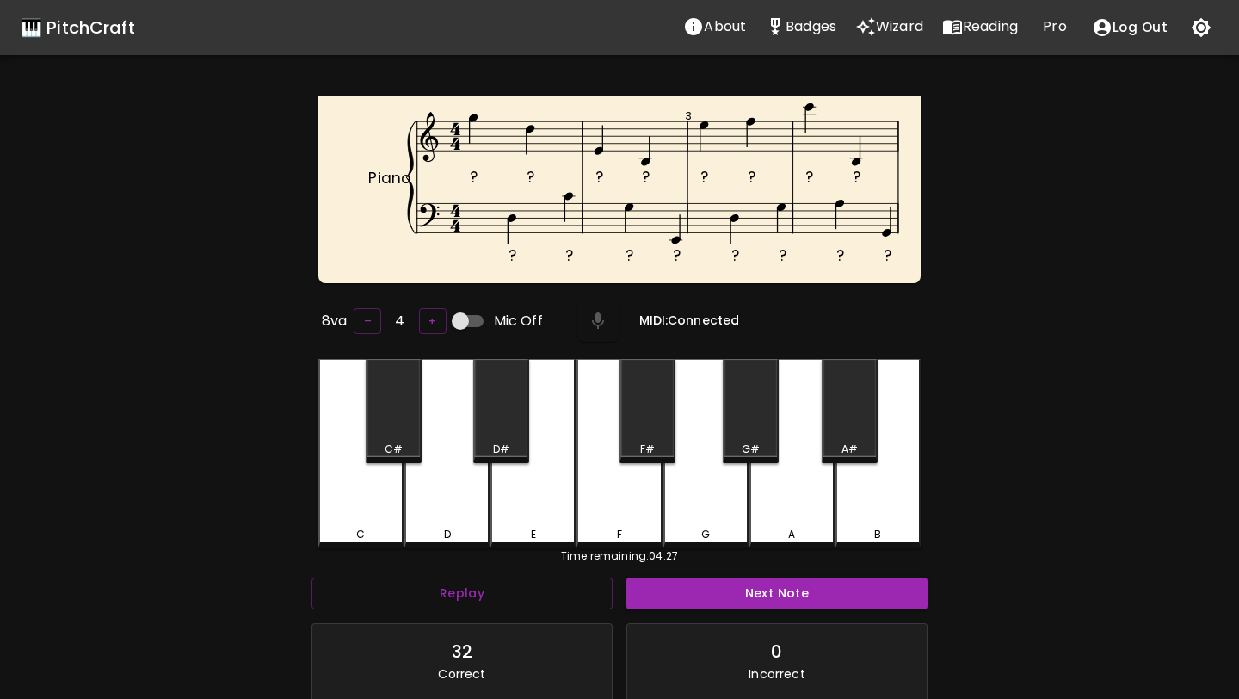
click at [761, 20] on p "Wizard" at bounding box center [899, 26] width 47 height 21
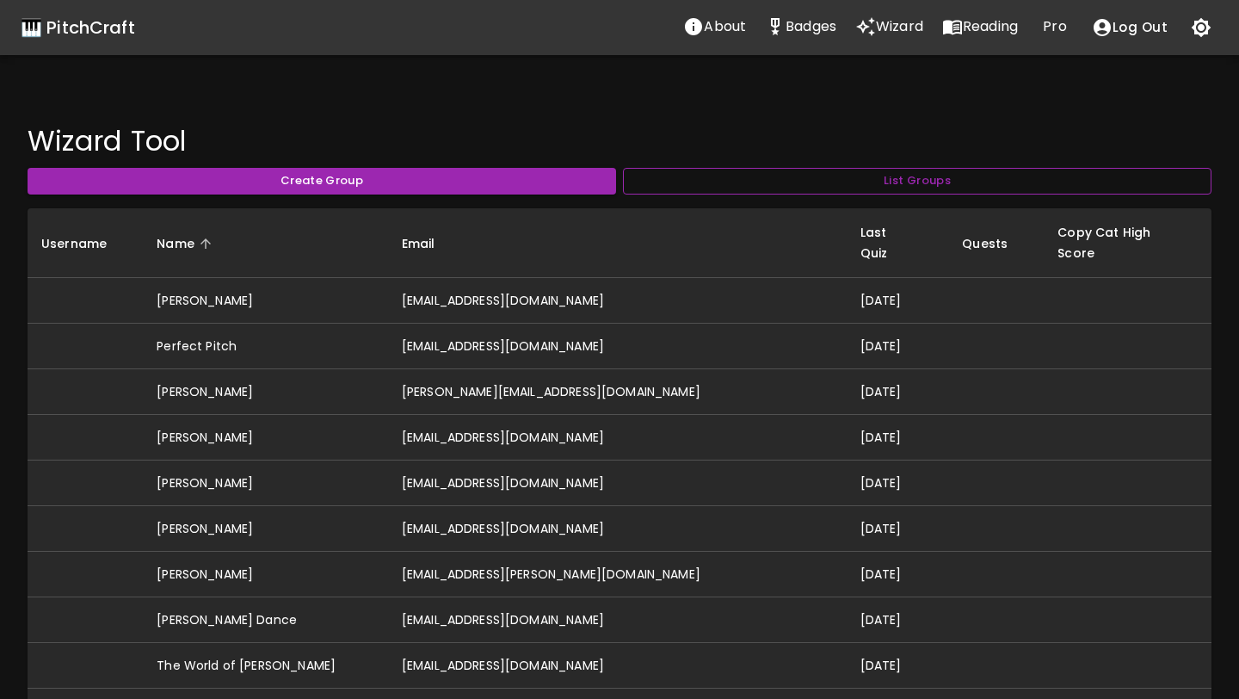
click at [761, 179] on button "List Groups" at bounding box center [917, 181] width 589 height 27
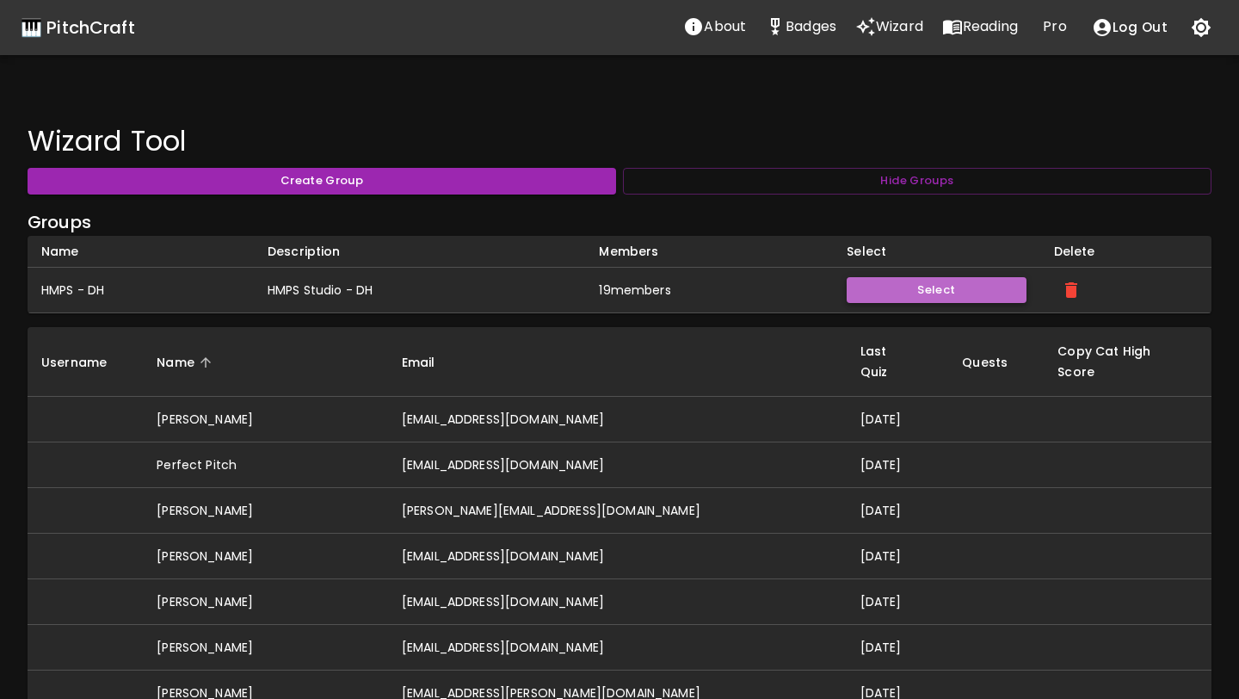
click at [761, 281] on button "Select" at bounding box center [936, 290] width 179 height 27
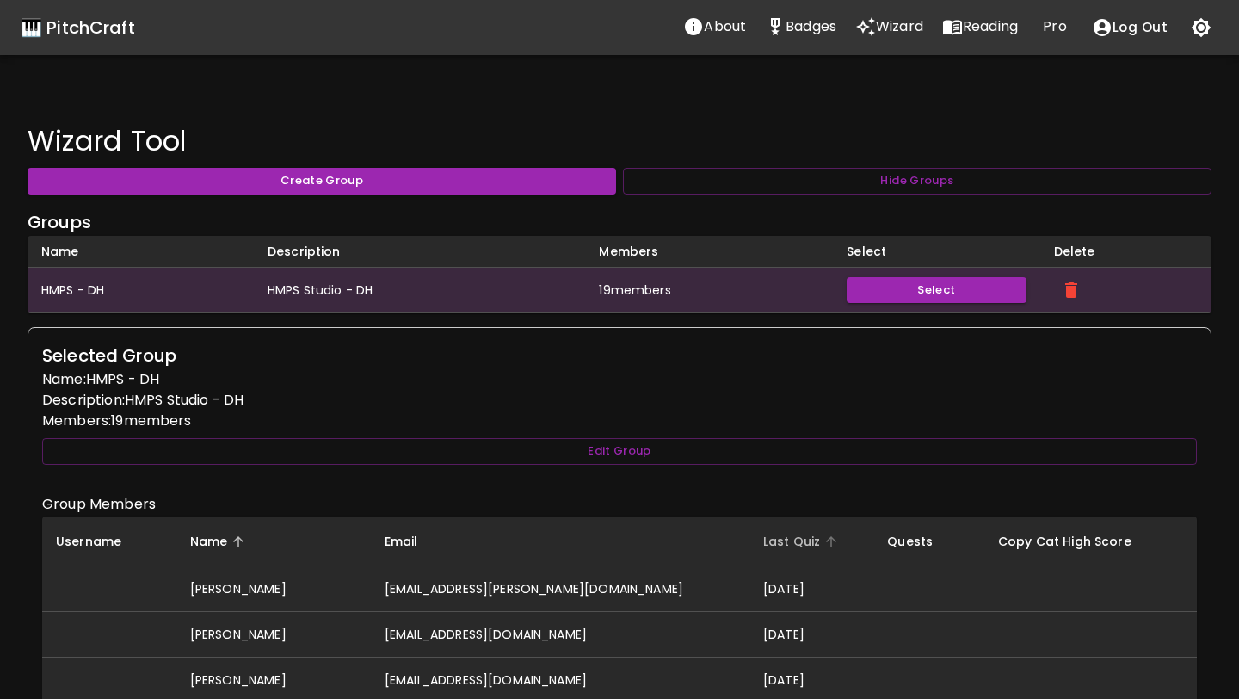
click at [761, 547] on span "Last Quiz" at bounding box center [802, 541] width 79 height 21
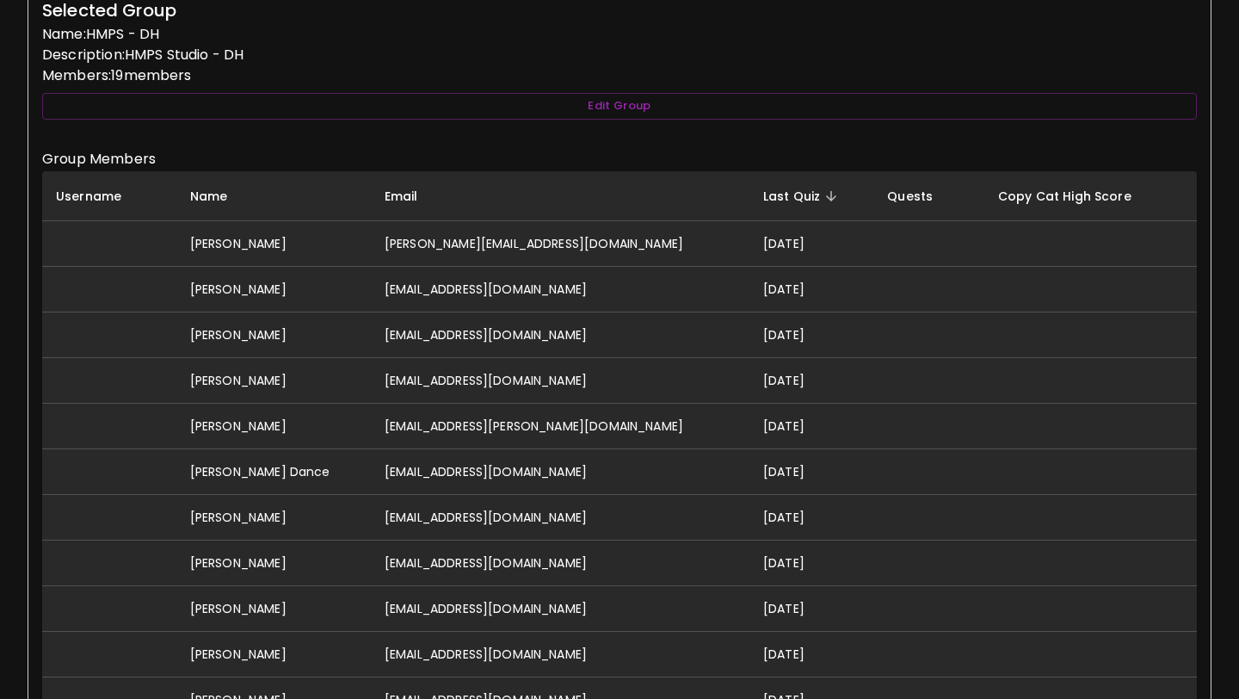
scroll to position [352, 0]
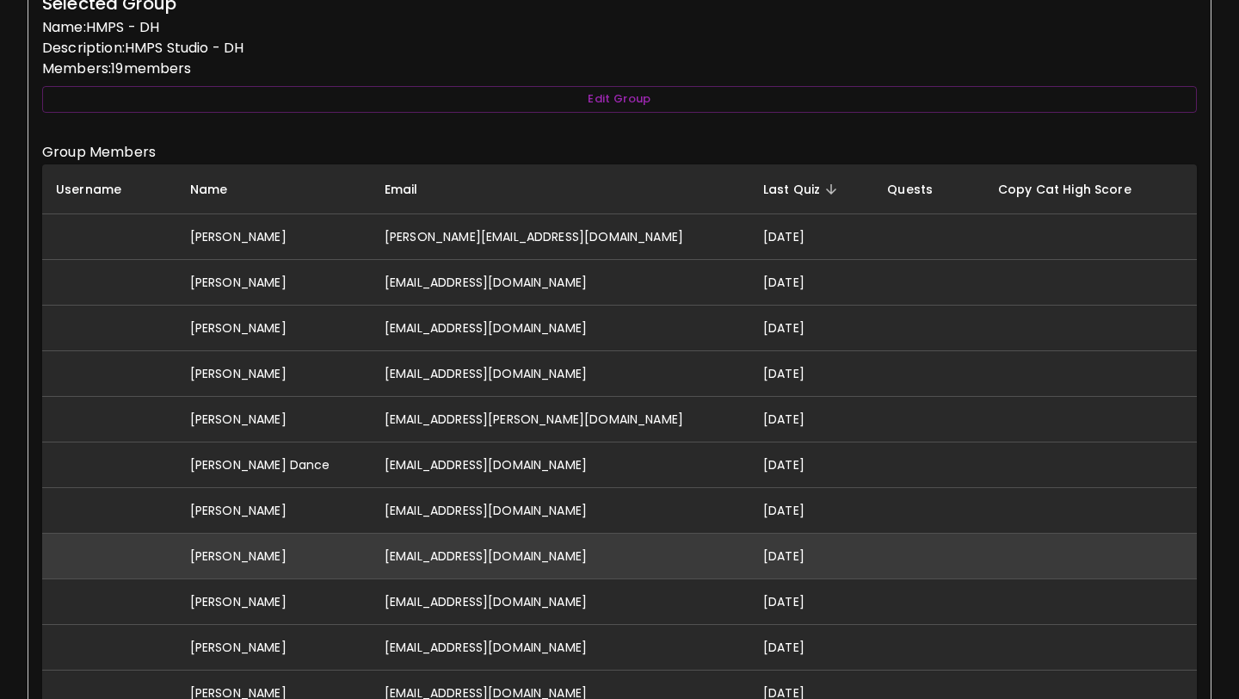
click at [584, 540] on td "[EMAIL_ADDRESS][DOMAIN_NAME]" at bounding box center [560, 557] width 379 height 46
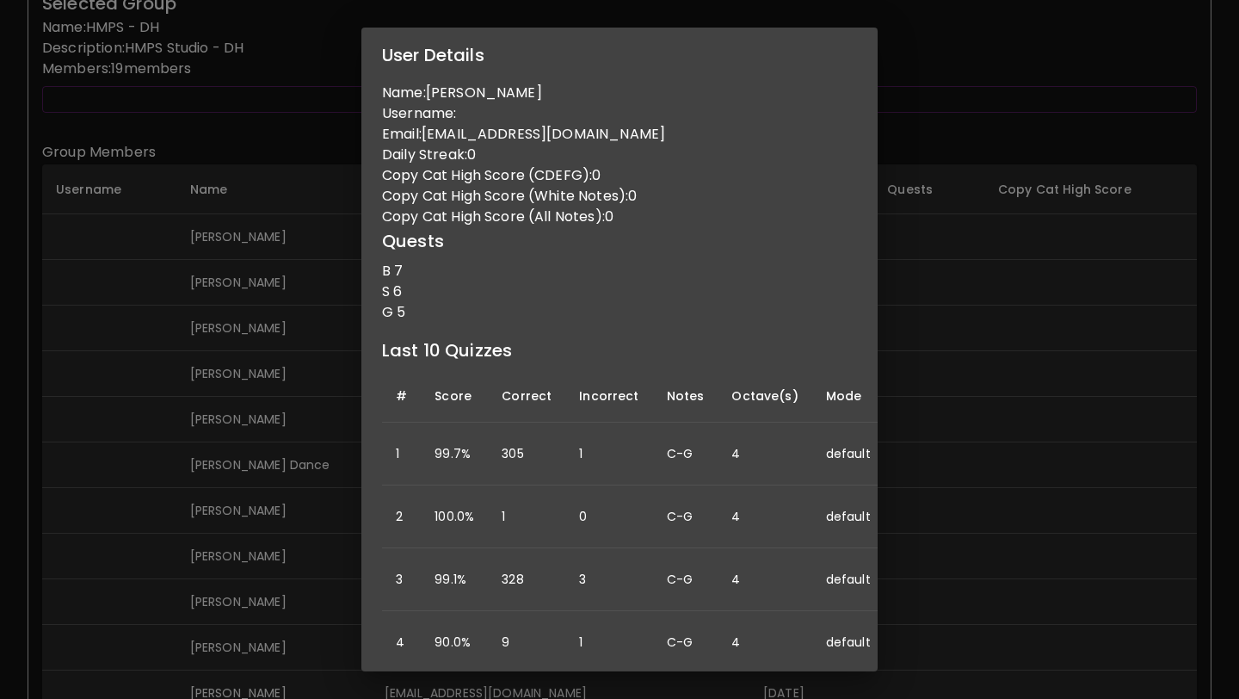
click at [296, 563] on div "User Details Name: [PERSON_NAME] Username: Email: [EMAIL_ADDRESS][DOMAIN_NAME] …" at bounding box center [619, 349] width 1239 height 699
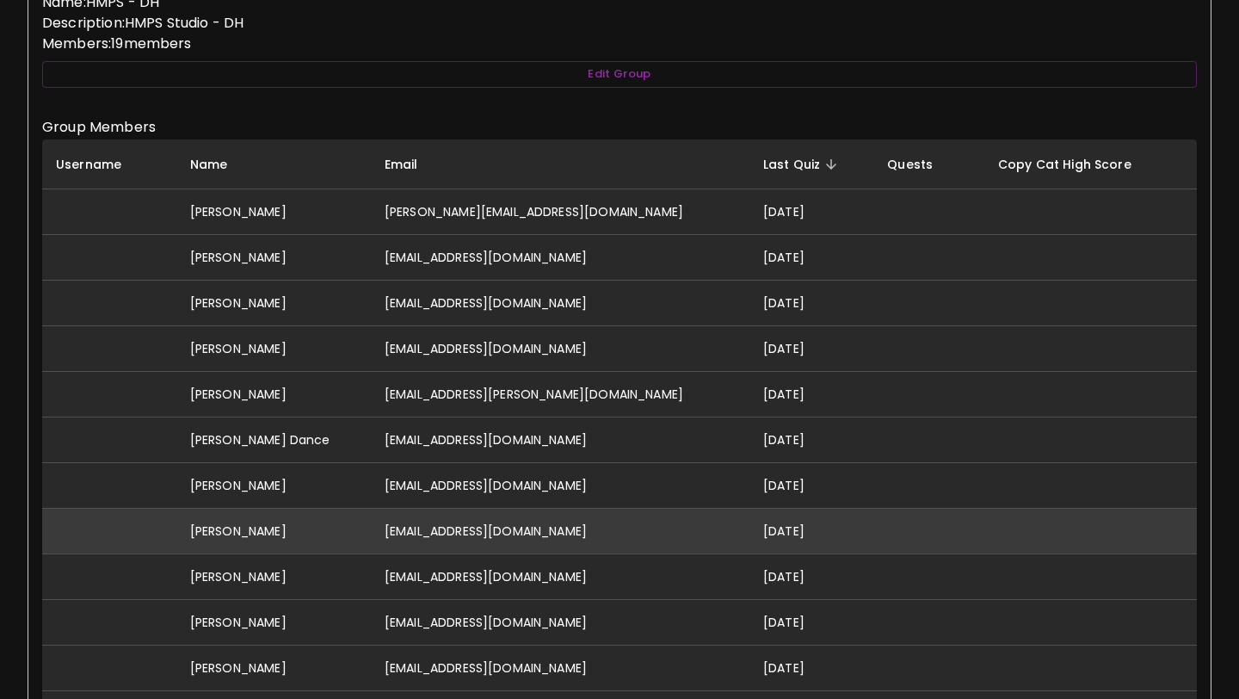
scroll to position [381, 0]
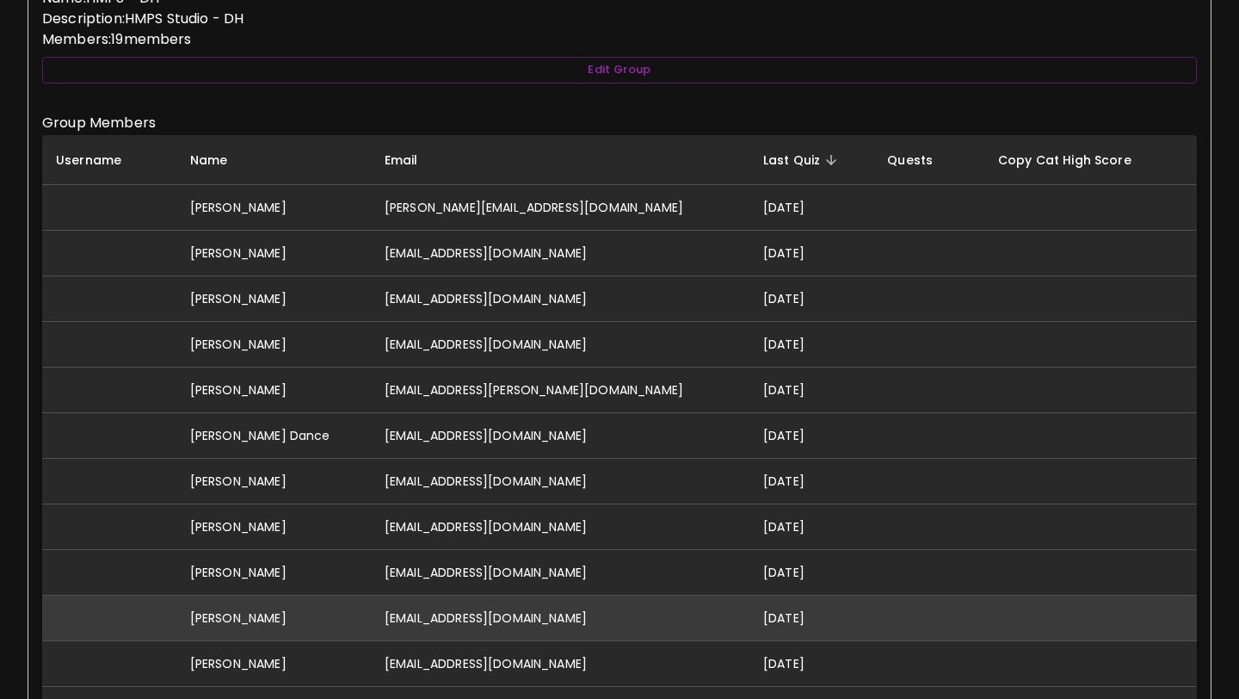
click at [446, 609] on td "[EMAIL_ADDRESS][DOMAIN_NAME]" at bounding box center [560, 619] width 379 height 46
